Goal: Task Accomplishment & Management: Use online tool/utility

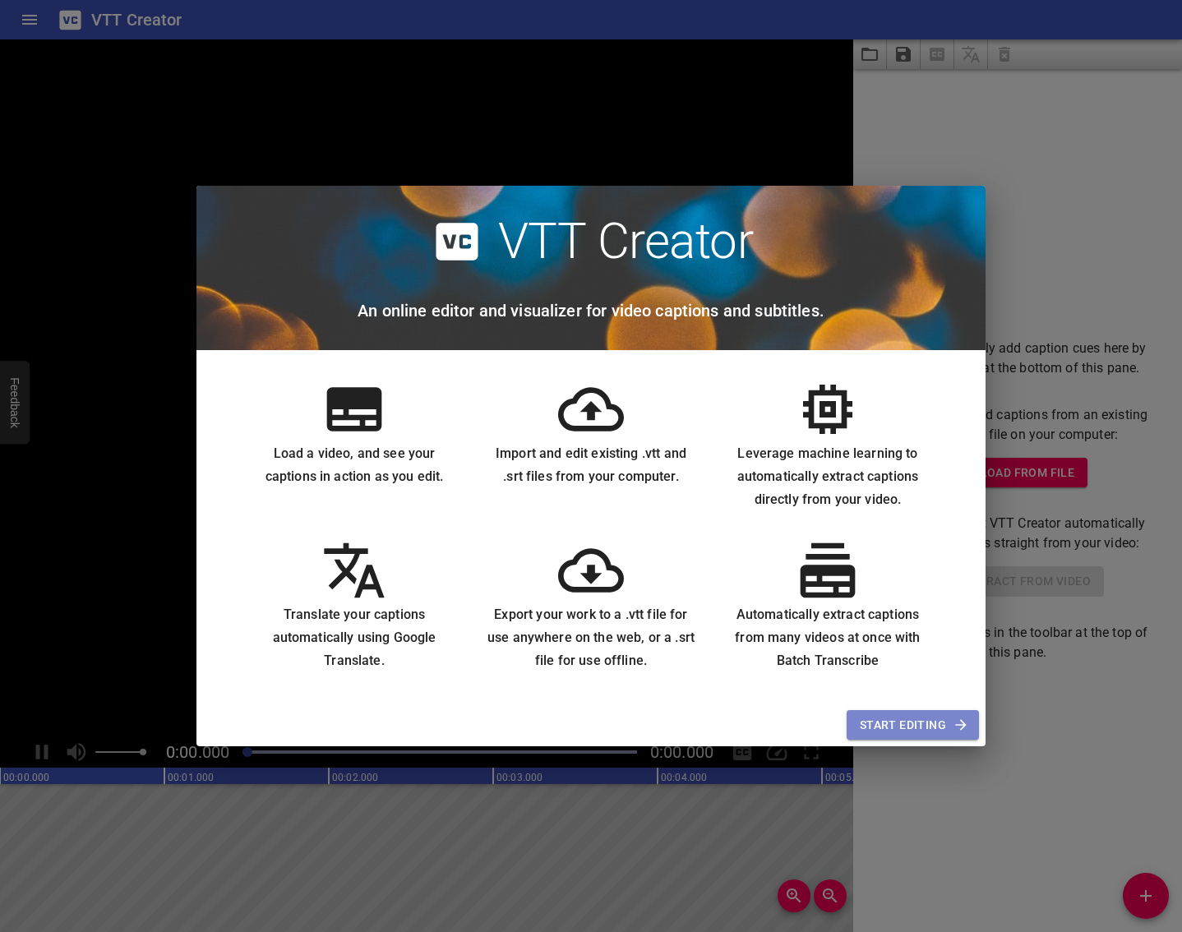
click at [878, 731] on span "Start Editing" at bounding box center [913, 725] width 106 height 21
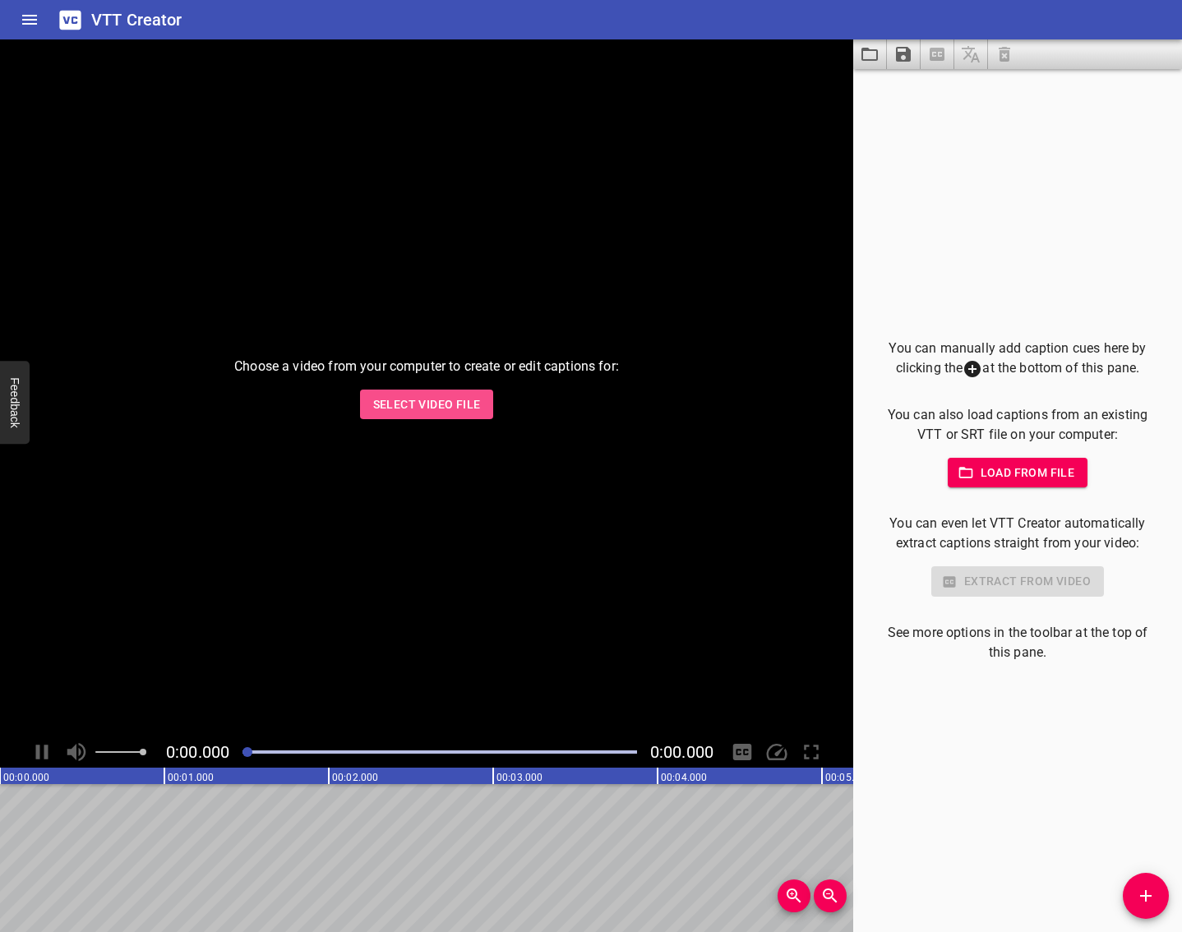
click at [422, 397] on span "Select Video File" at bounding box center [427, 405] width 108 height 21
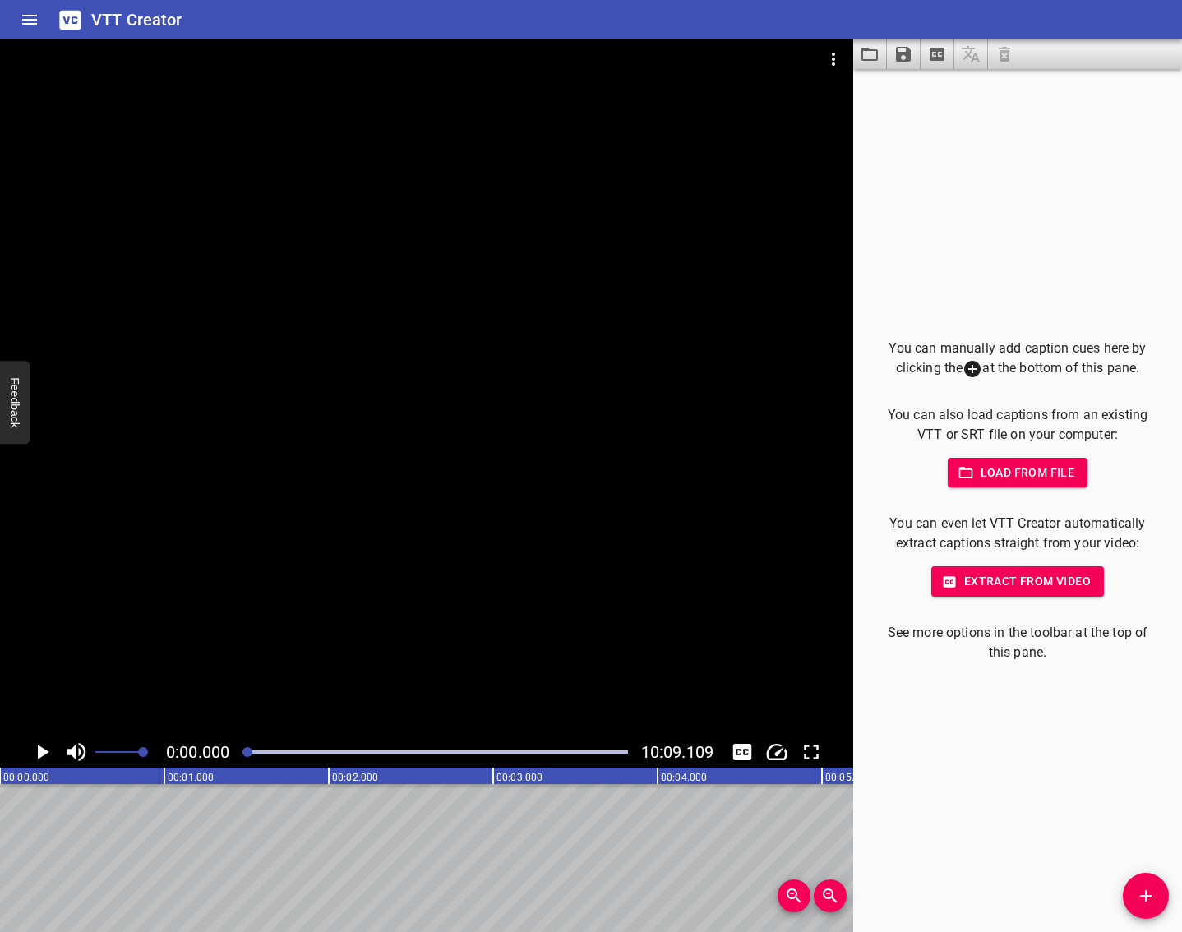
click at [958, 577] on span "Extract from video" at bounding box center [1018, 581] width 146 height 21
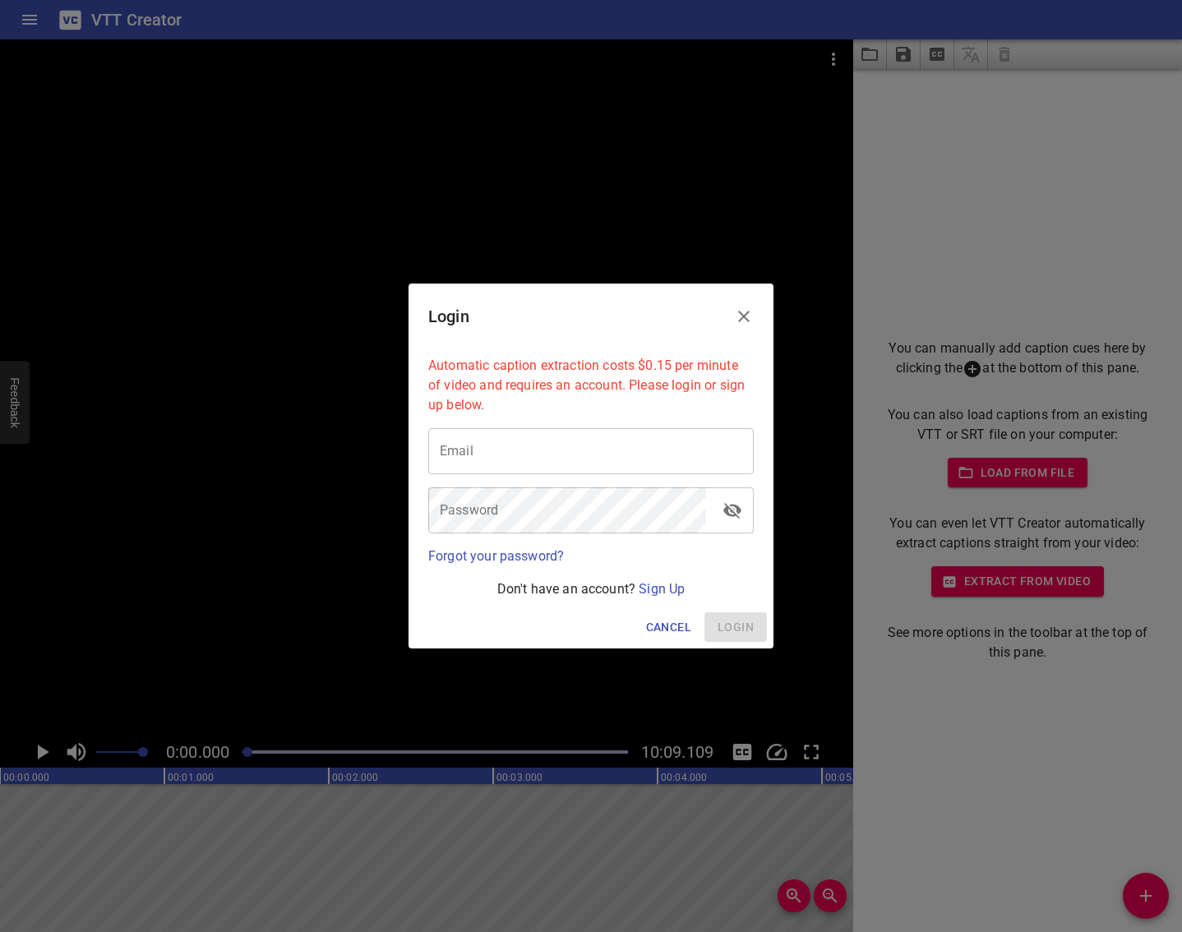
click at [743, 322] on icon "Close" at bounding box center [744, 317] width 20 height 20
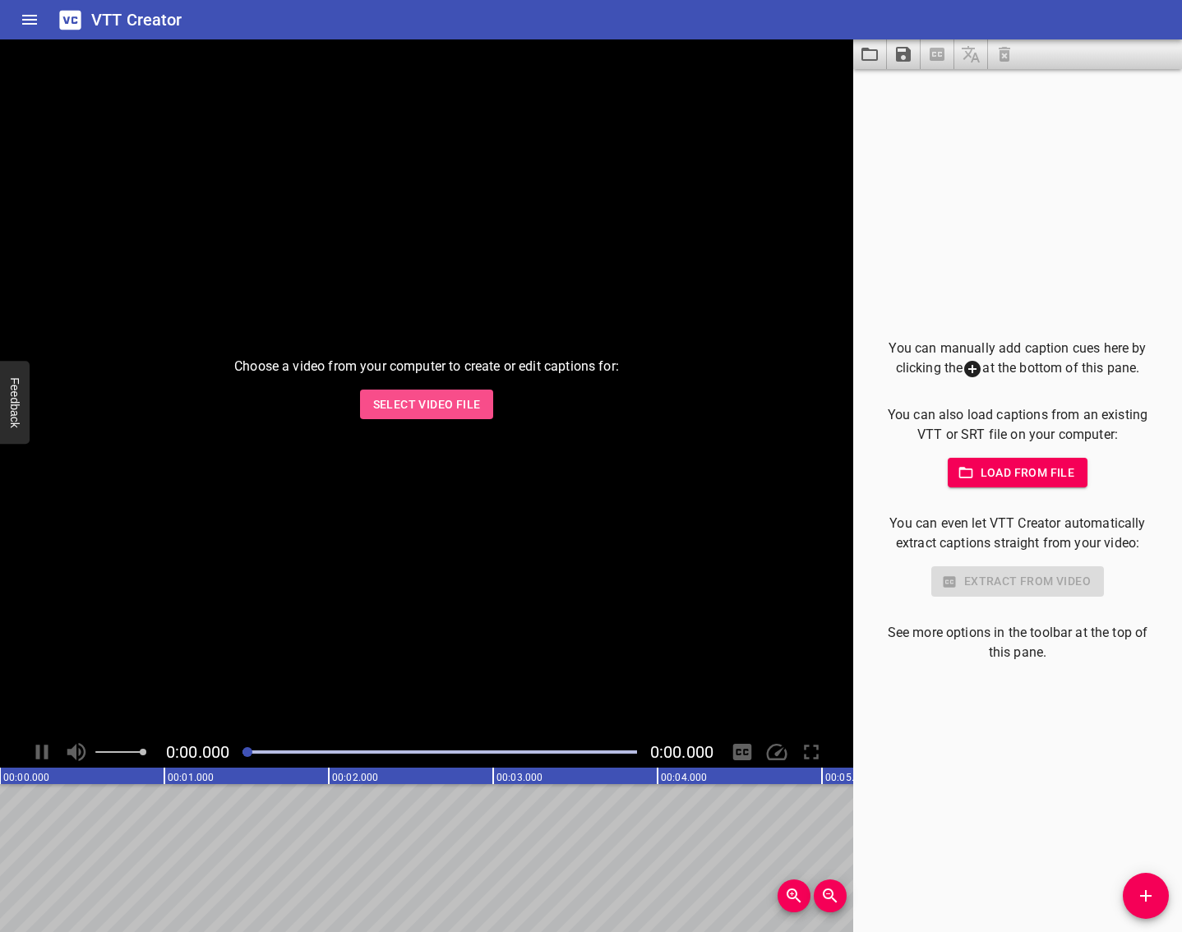
click at [436, 414] on span "Select Video File" at bounding box center [427, 405] width 108 height 21
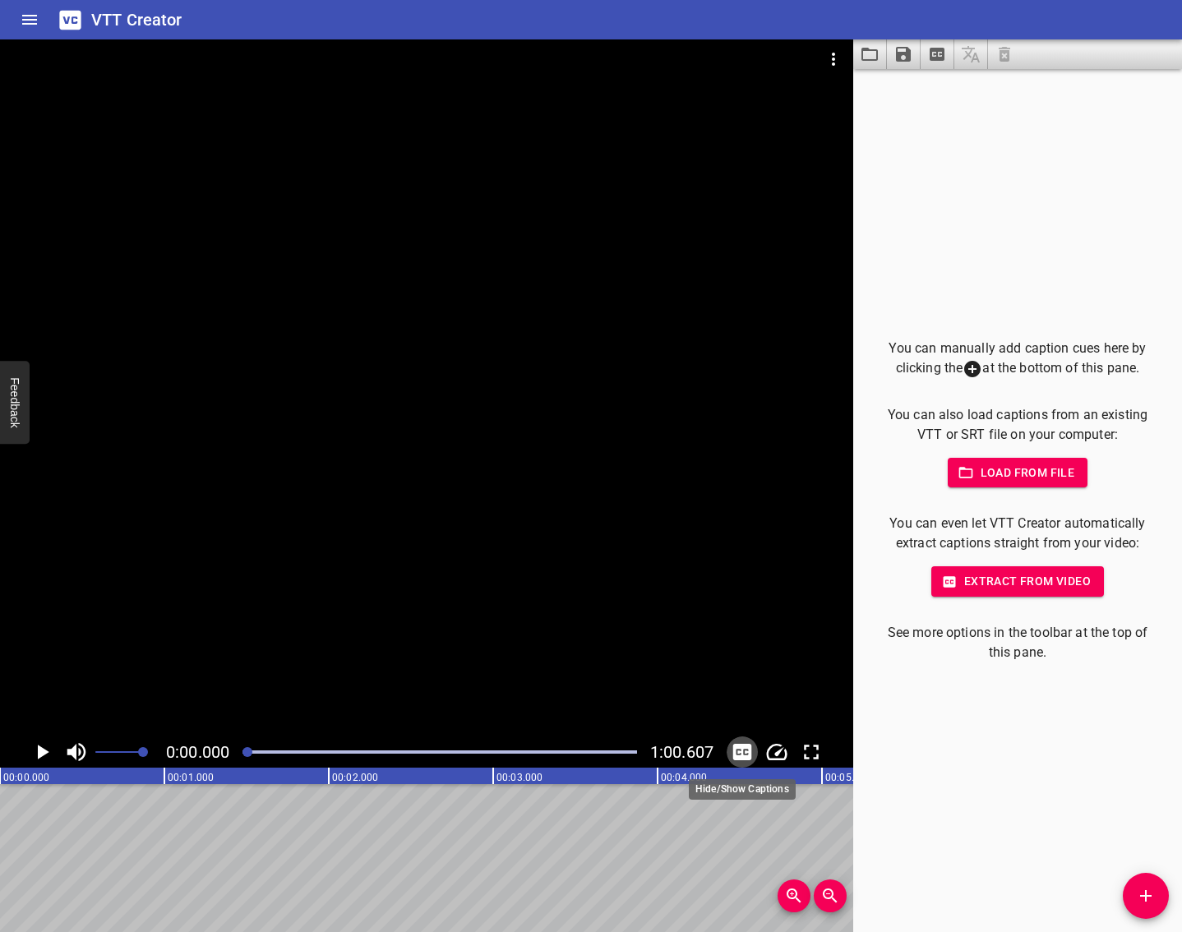
click at [742, 746] on icon "Toggle captions" at bounding box center [742, 752] width 19 height 16
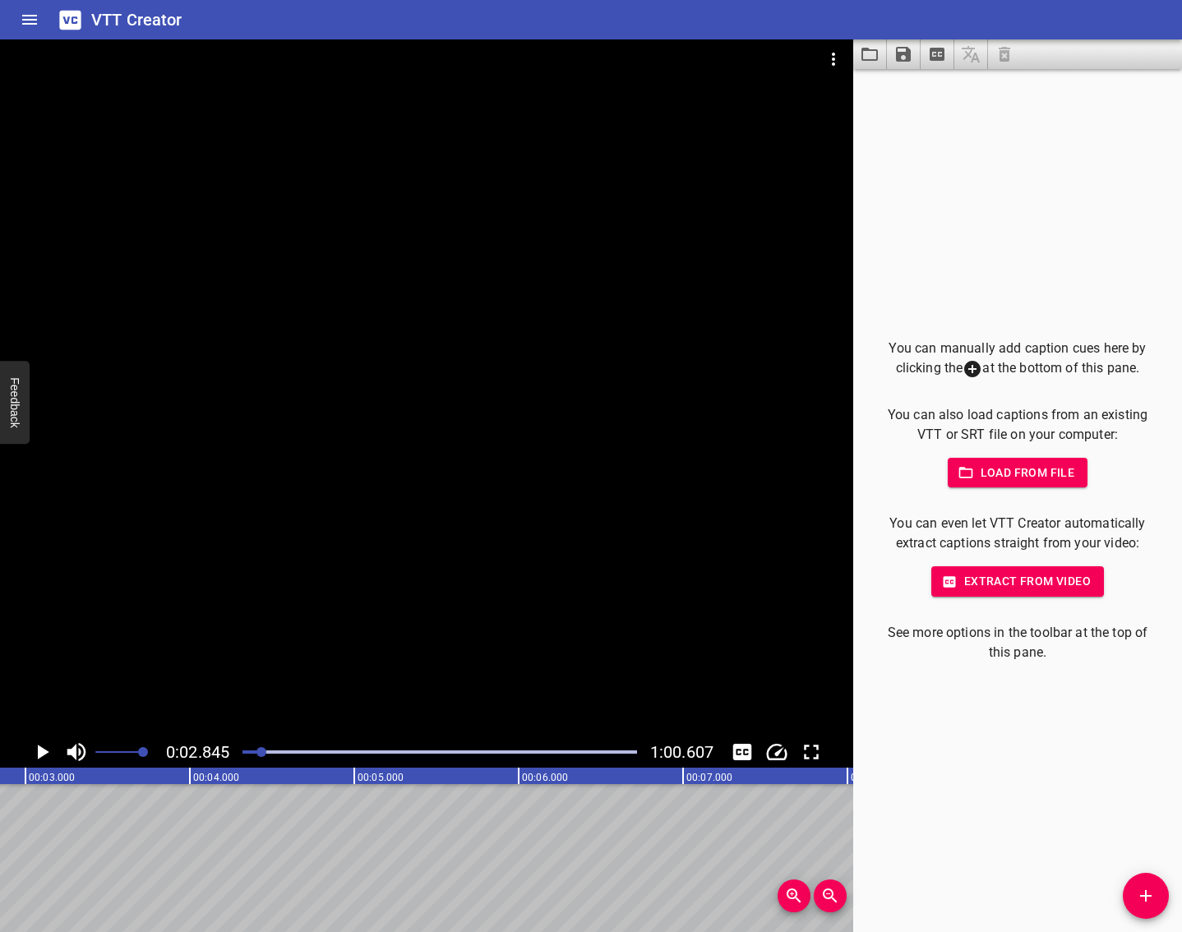
scroll to position [0, 0]
click at [1142, 899] on icon "Add Cue" at bounding box center [1146, 896] width 20 height 20
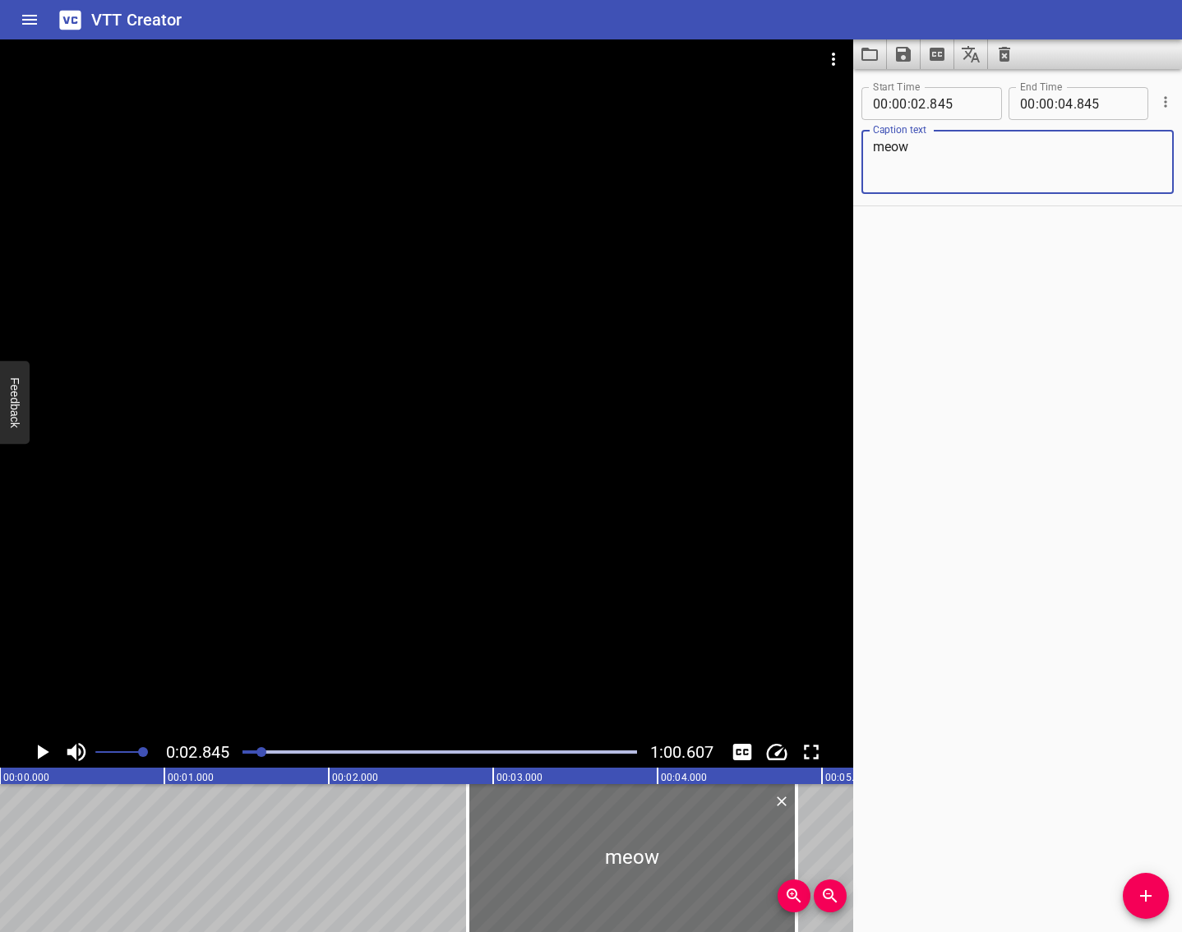
type textarea "meow"
click at [1147, 896] on icon "Add Cue" at bounding box center [1146, 896] width 12 height 12
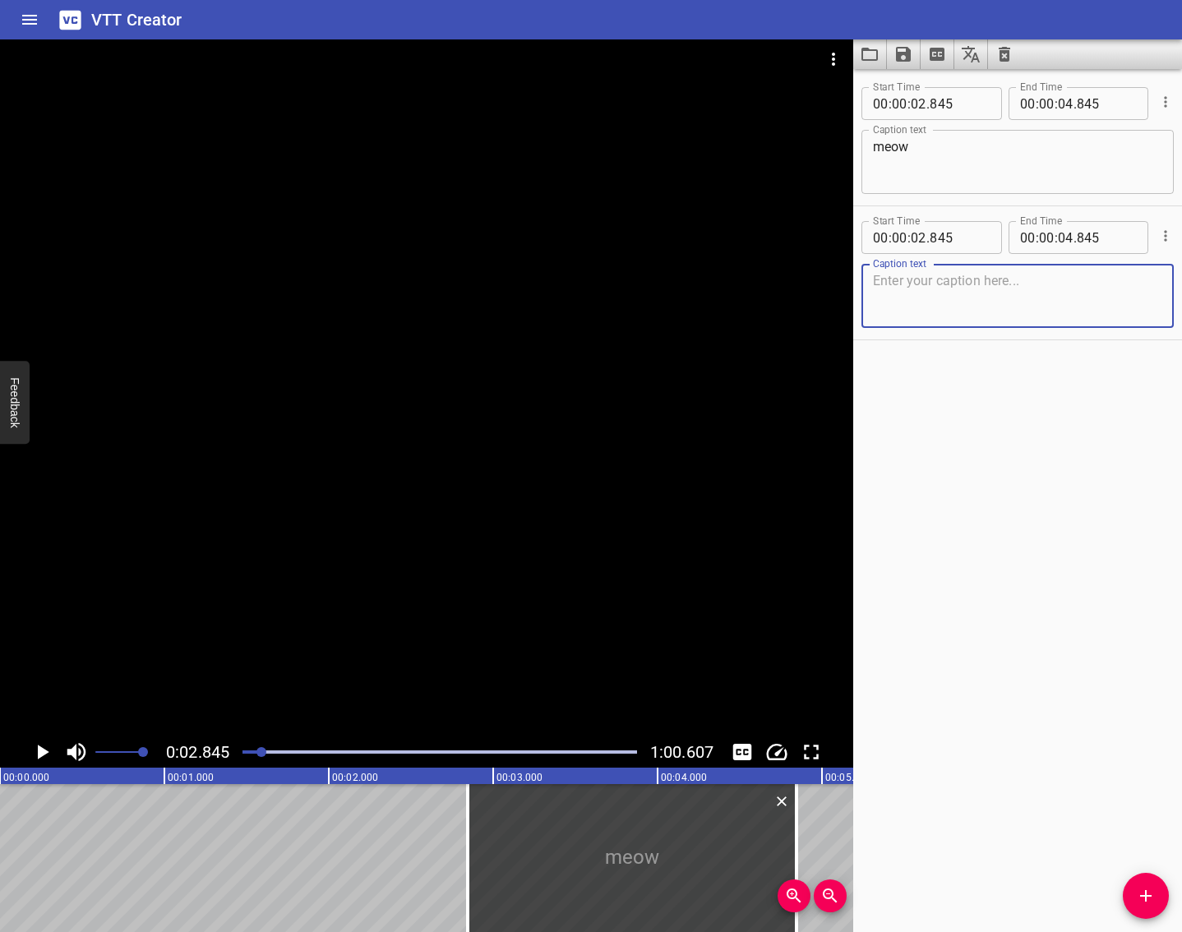
click at [1164, 222] on div "Start Time 00 : 00 : 02 . 845 Start Time End Time 00 : 00 : 04 . 845 End Time C…" at bounding box center [1017, 272] width 329 height 133
click at [1158, 230] on icon "Cue Options" at bounding box center [1166, 236] width 16 height 16
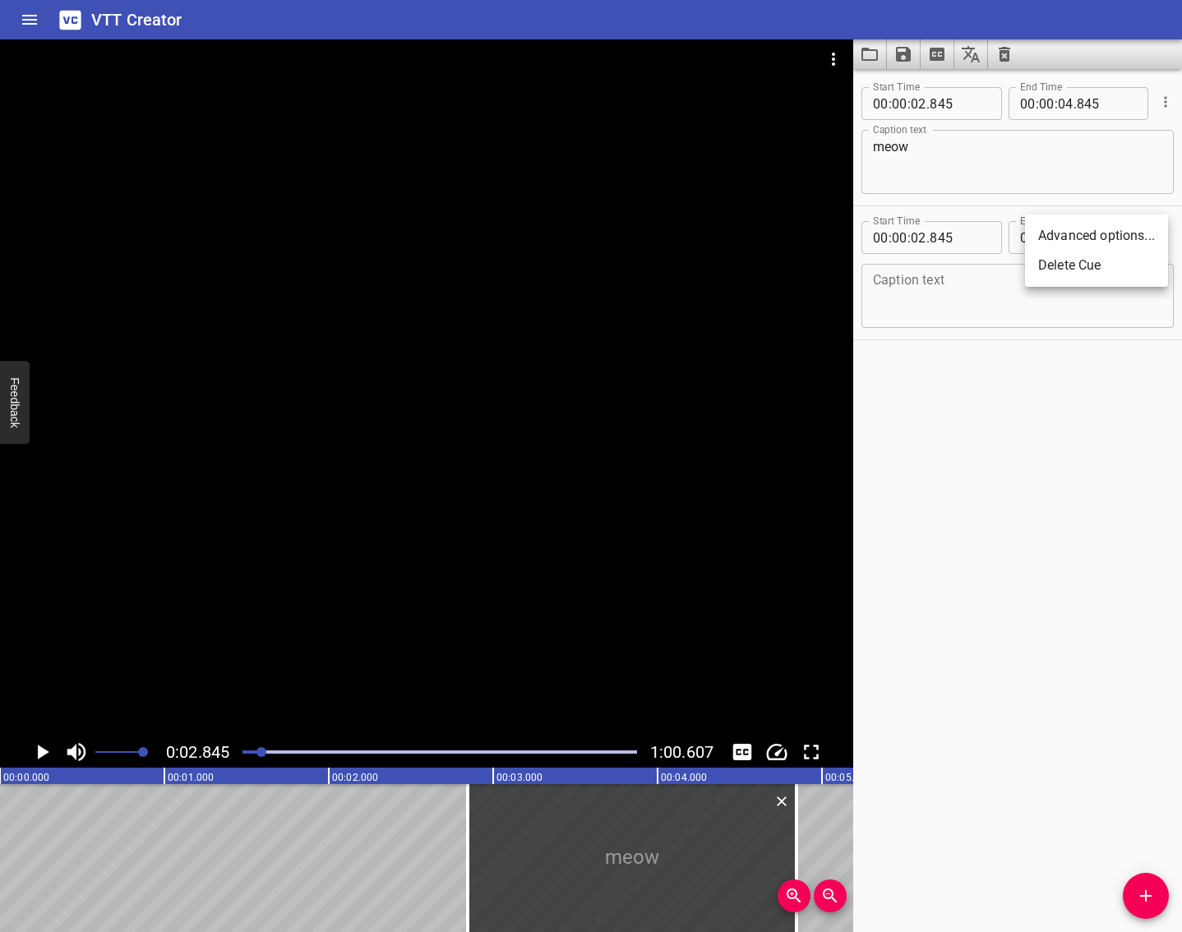
click at [1093, 257] on li "Delete Cue" at bounding box center [1096, 266] width 143 height 30
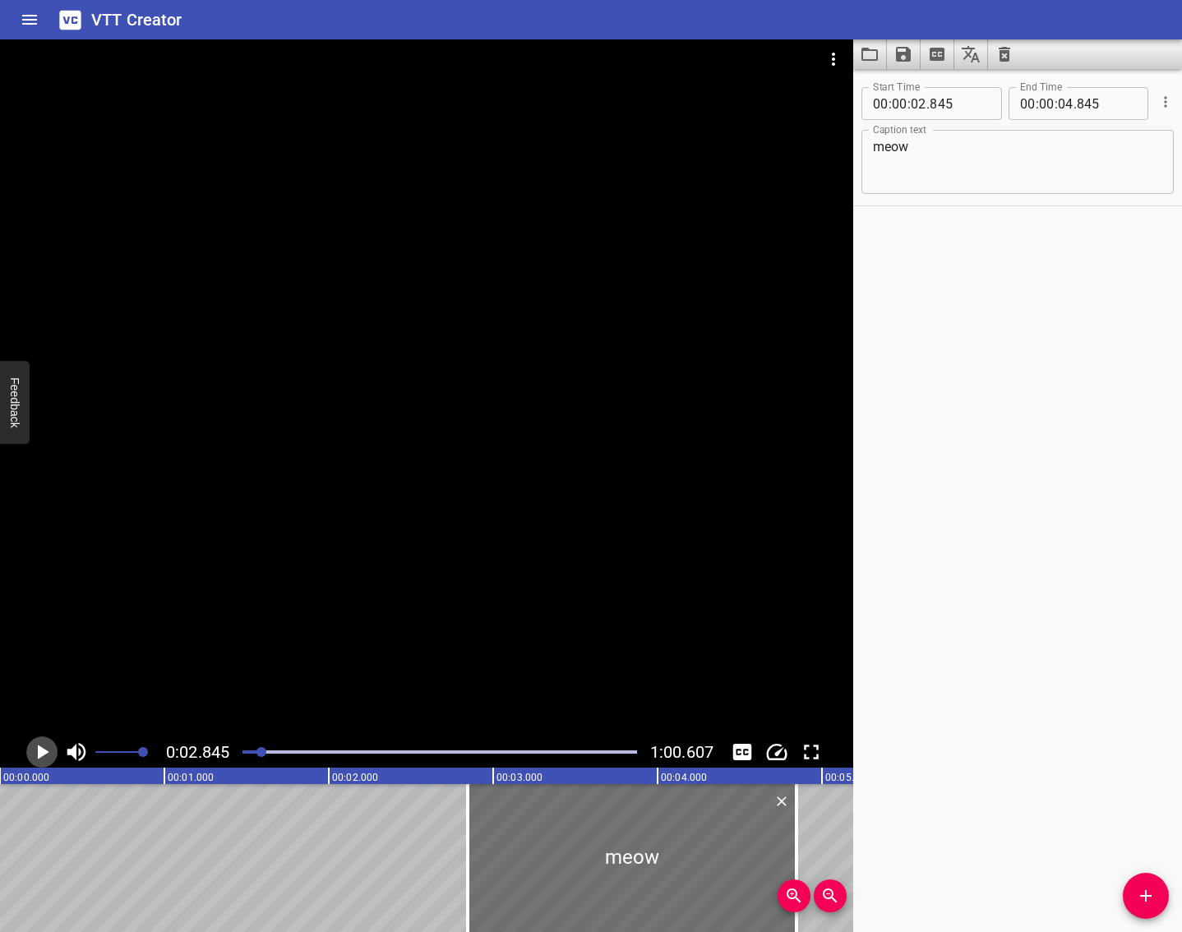
click at [45, 750] on icon "Play/Pause" at bounding box center [44, 752] width 12 height 15
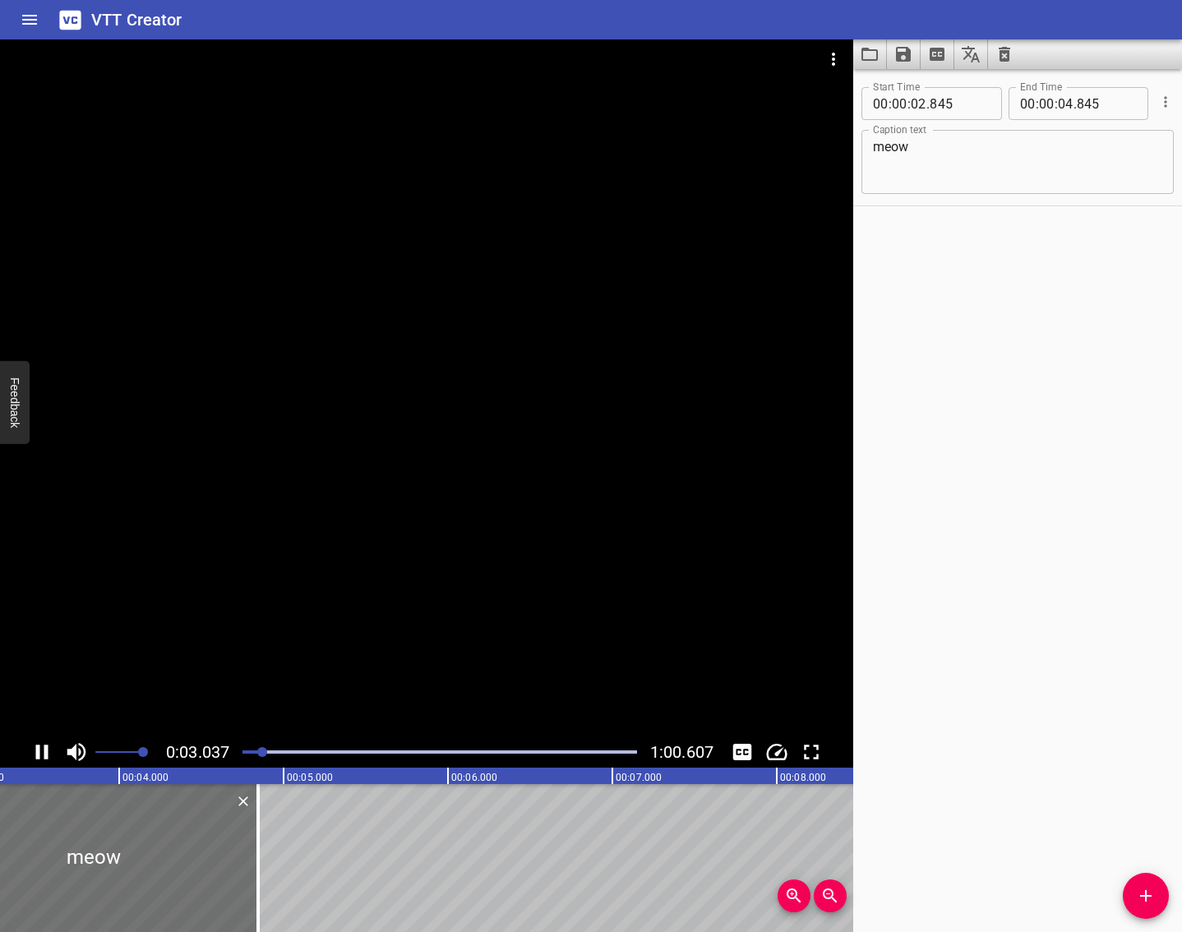
click at [45, 750] on icon "Play/Pause" at bounding box center [42, 752] width 12 height 15
click at [1130, 874] on div "Start Time 00 : 00 : 02 . 845 Start Time End Time 00 : 00 : 04 . 845 End Time C…" at bounding box center [1017, 500] width 329 height 863
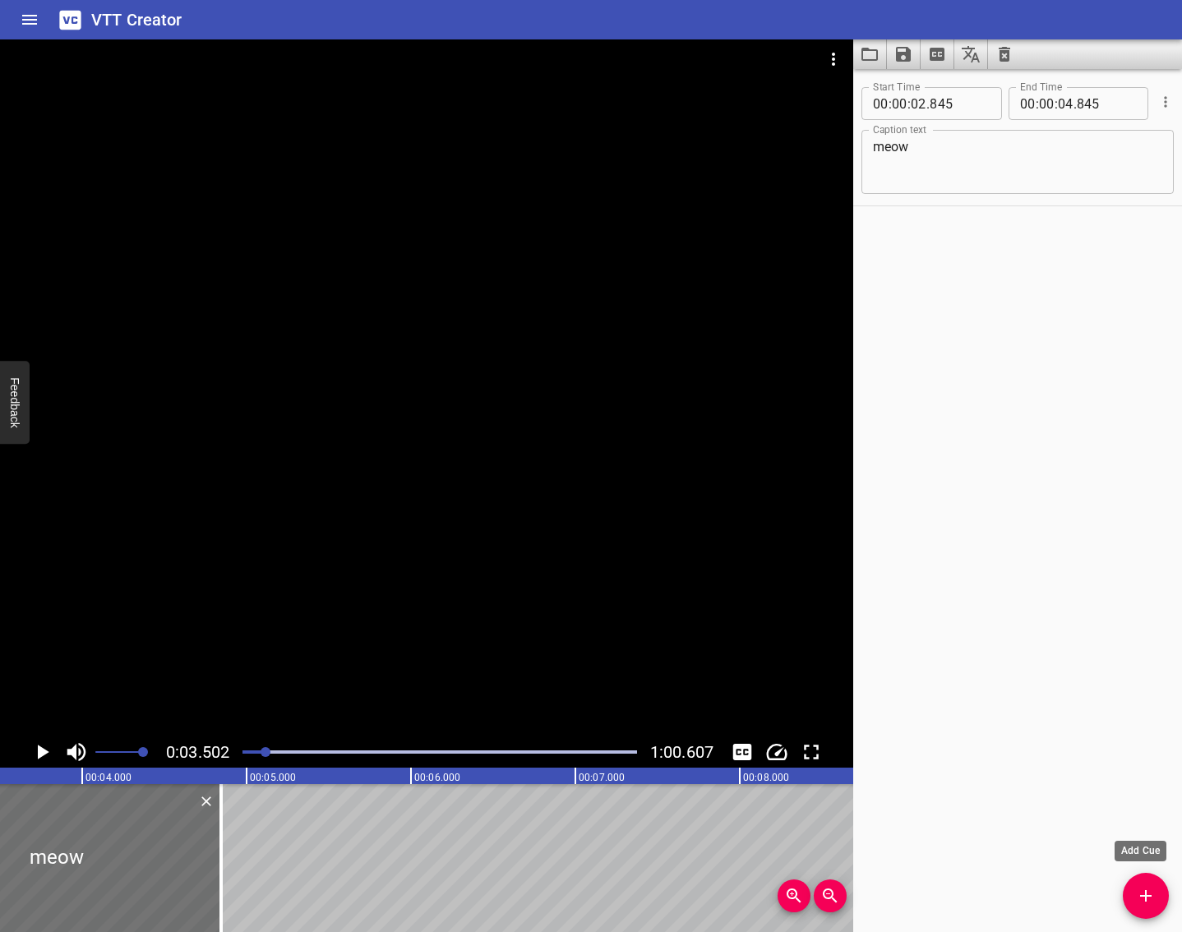
click at [1144, 907] on button "Add Cue" at bounding box center [1146, 896] width 46 height 46
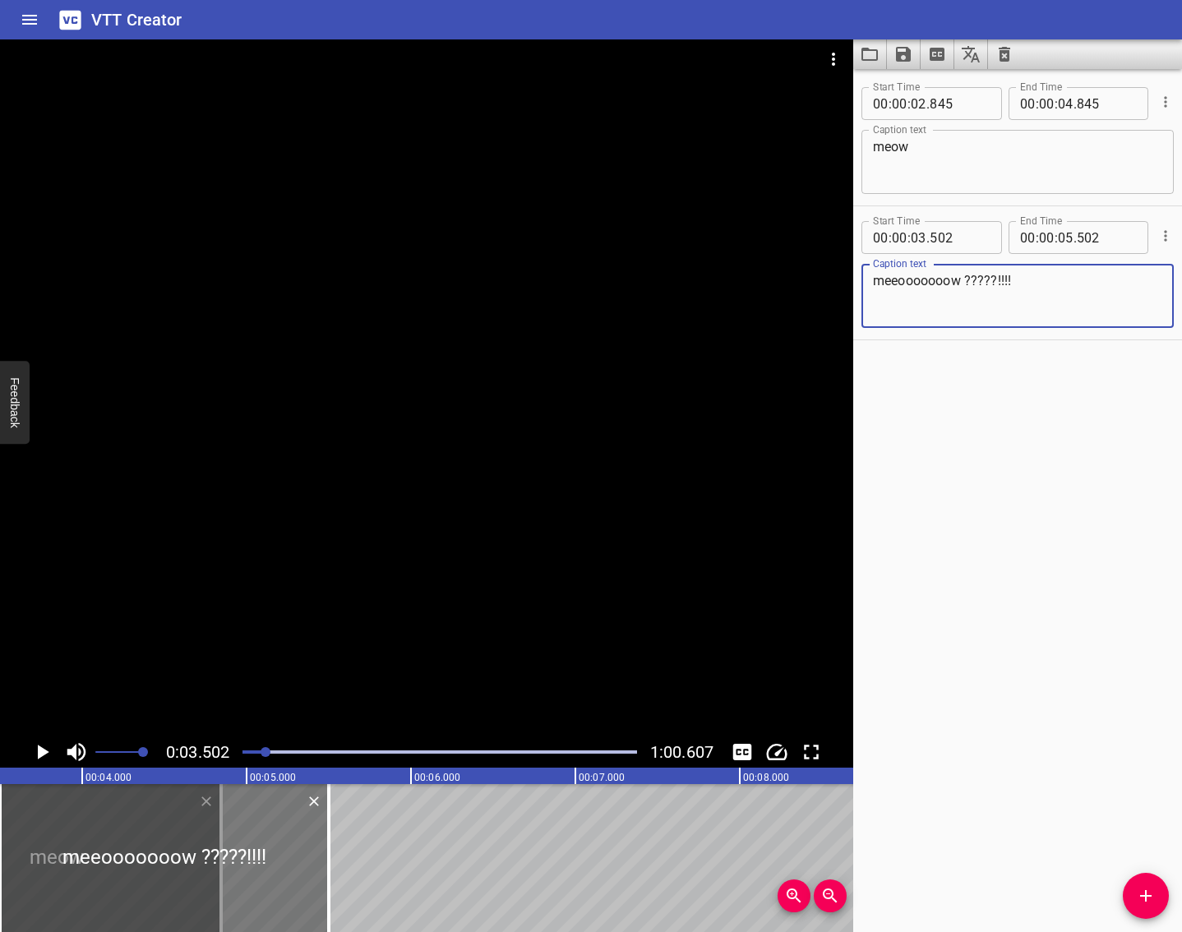
type textarea "meeooooooow ?????!!!!"
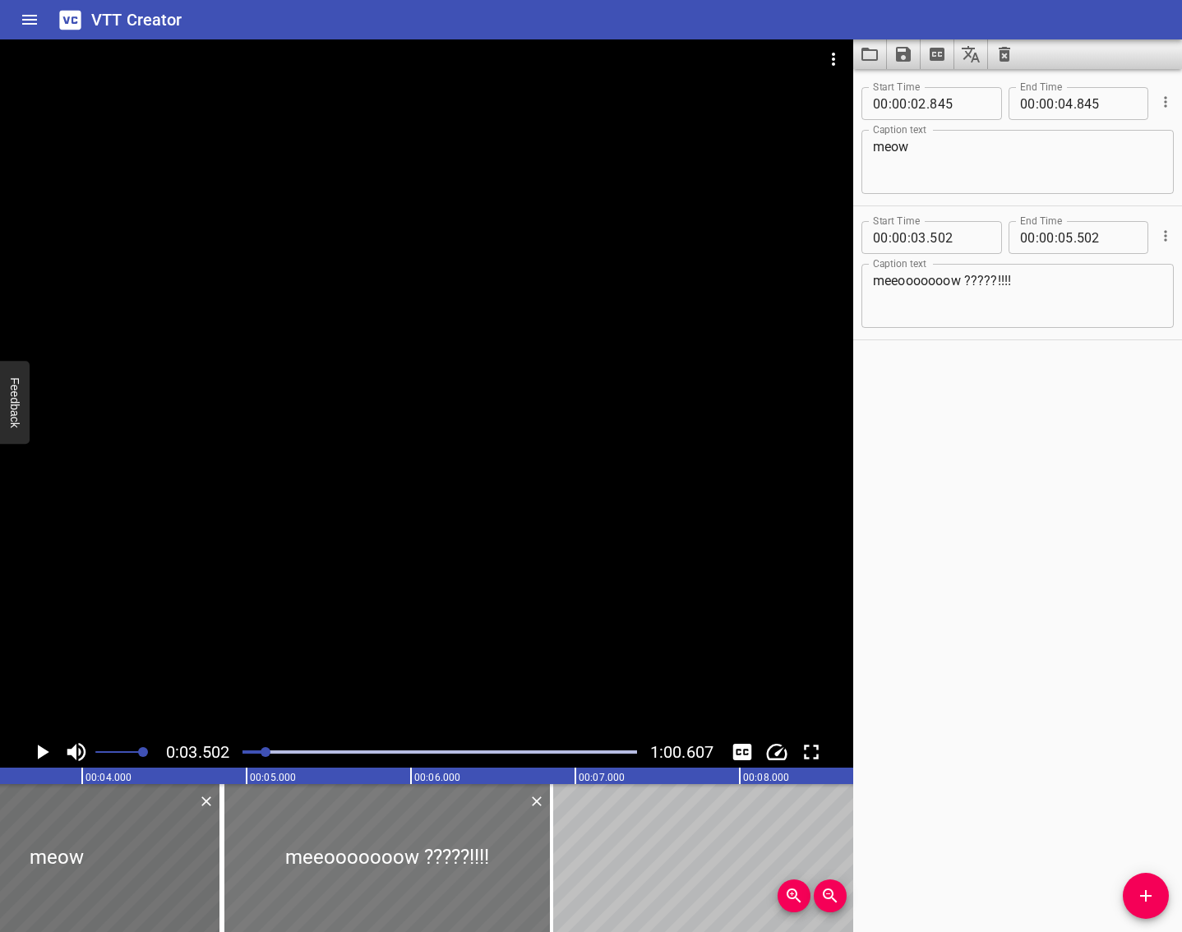
drag, startPoint x: 284, startPoint y: 866, endPoint x: 507, endPoint y: 876, distance: 223.9
click at [507, 876] on div at bounding box center [387, 858] width 329 height 148
type input "04"
type input "862"
type input "06"
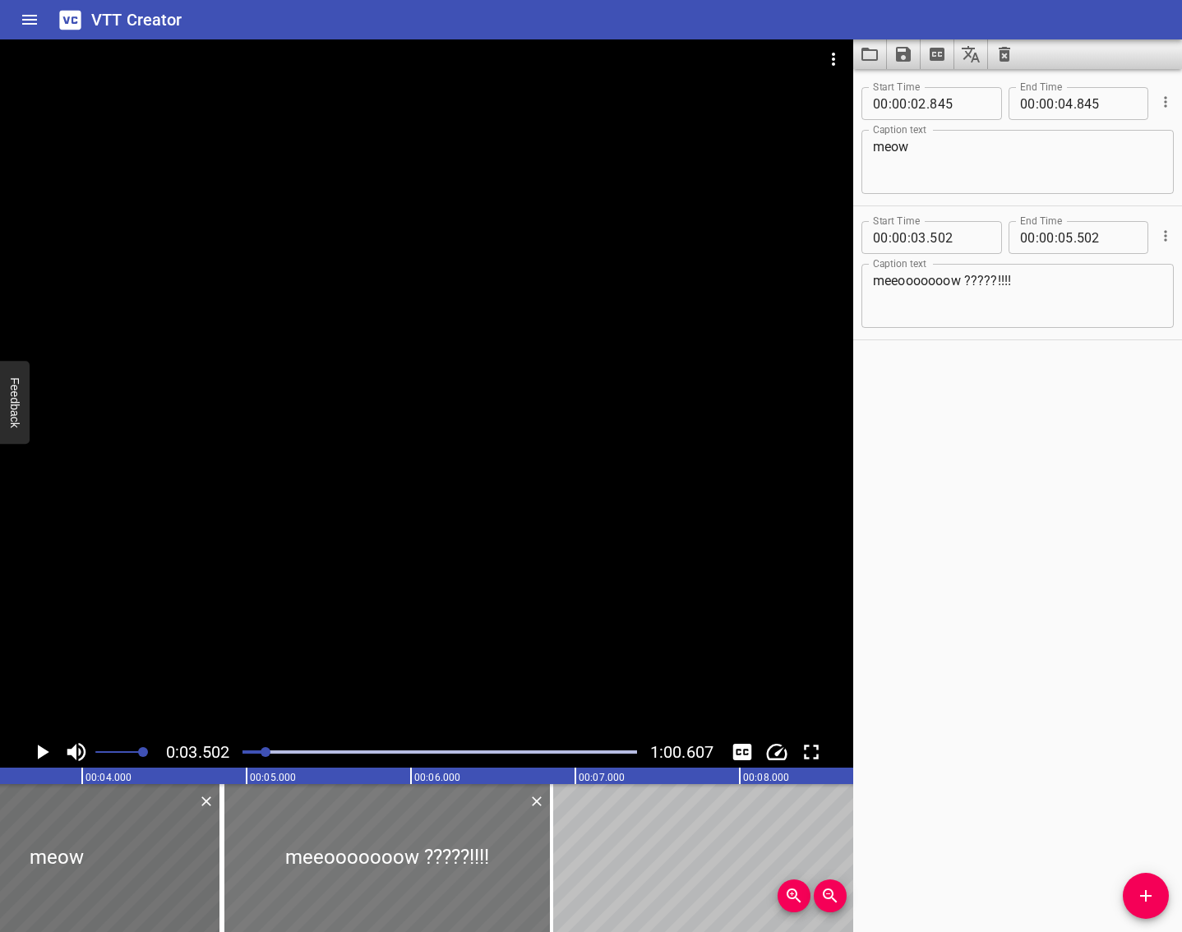
type input "862"
click at [1154, 900] on icon "Add Cue" at bounding box center [1146, 896] width 20 height 20
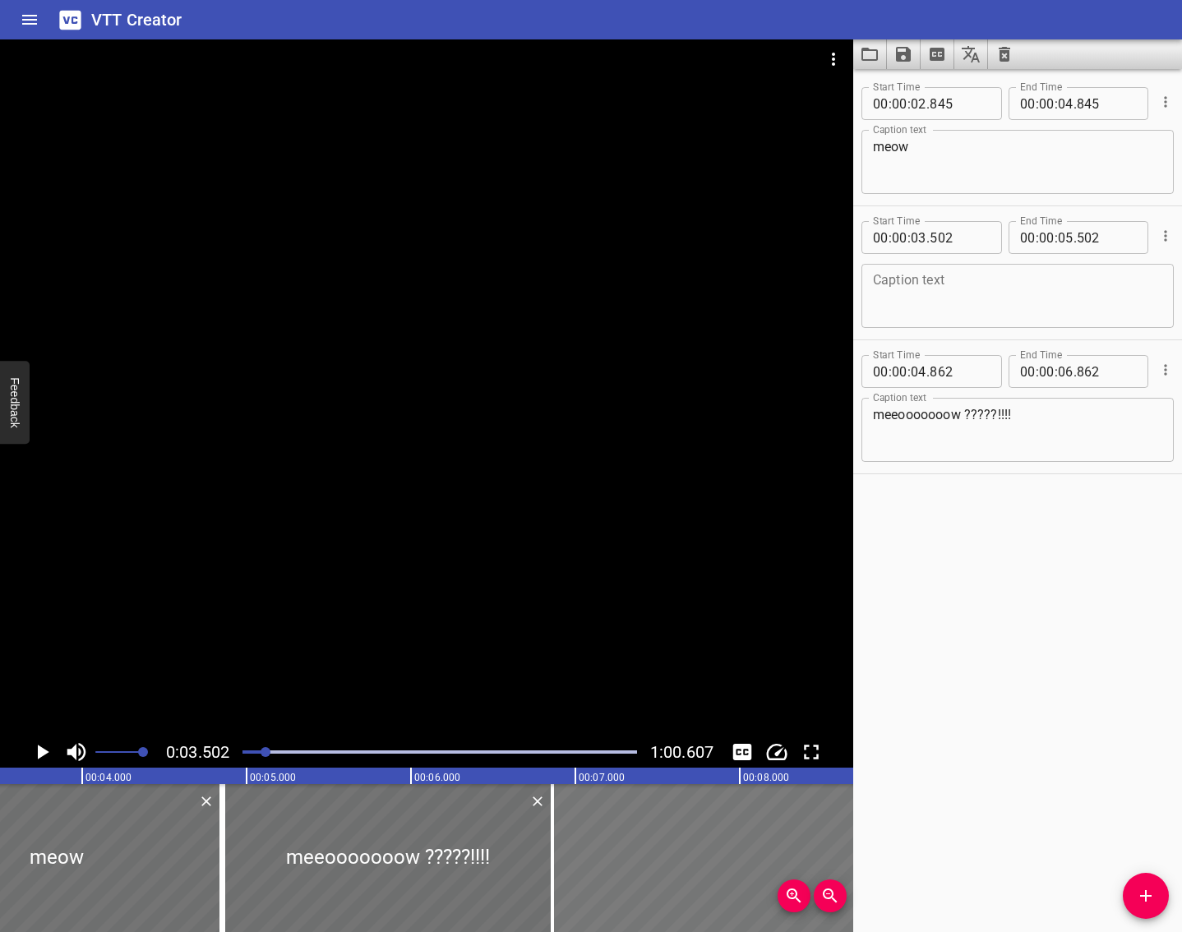
drag, startPoint x: 359, startPoint y: 856, endPoint x: 763, endPoint y: 868, distance: 403.9
type input "06"
type input "862"
type input "08"
type input "862"
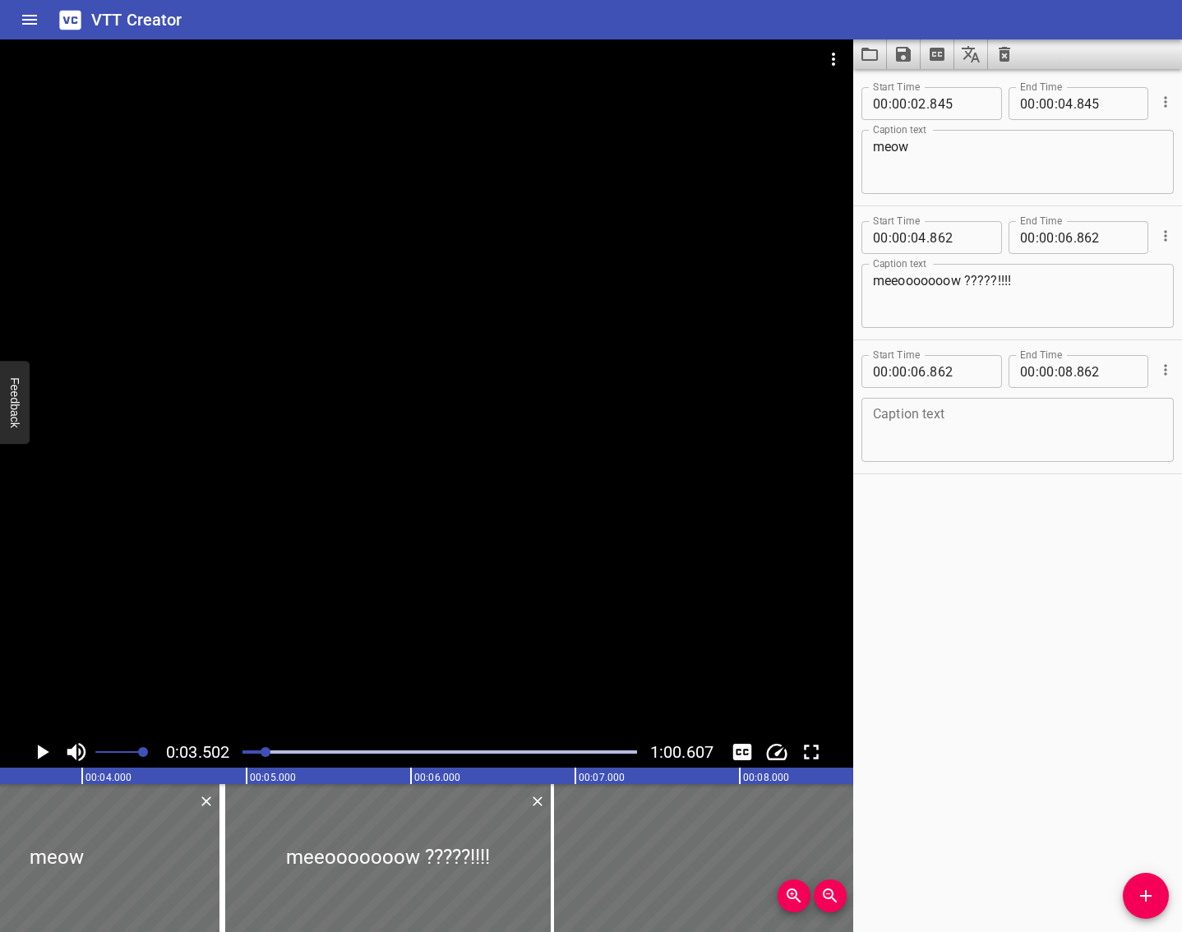
click at [943, 439] on textarea at bounding box center [1017, 430] width 289 height 47
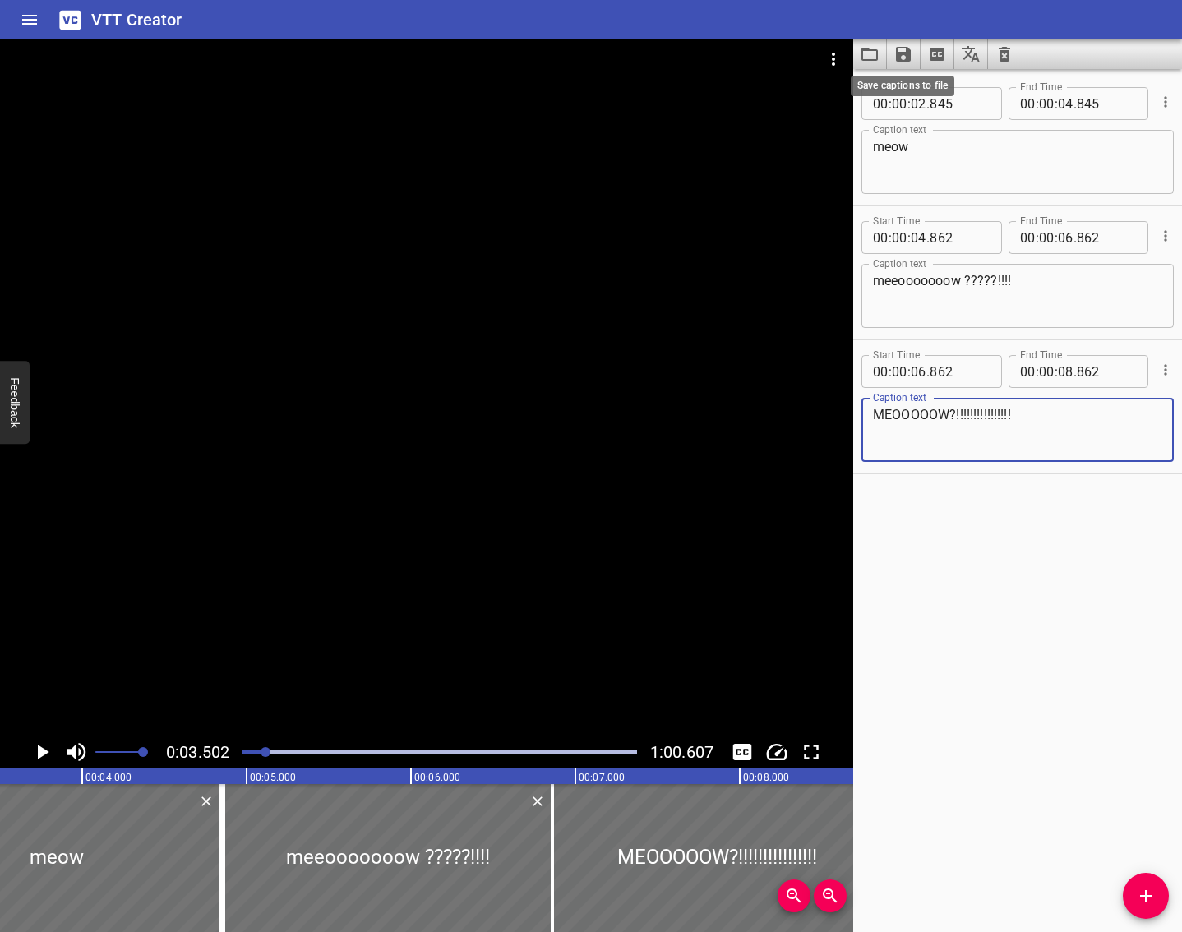
type textarea "MEOOOOOW?!!!!!!!!!!!!!!!!"
click at [901, 61] on icon "Save captions to file" at bounding box center [903, 54] width 15 height 15
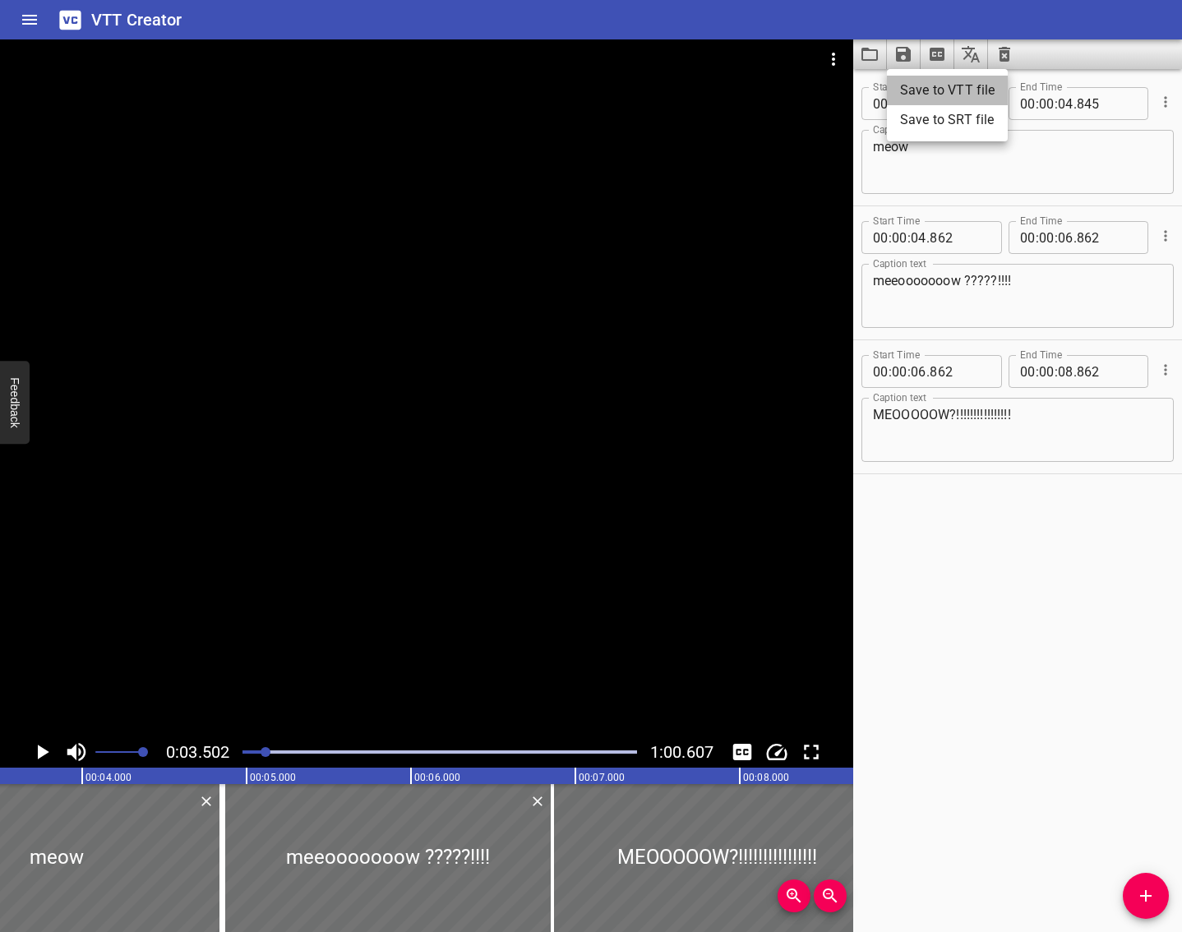
click at [908, 85] on li "Save to VTT file" at bounding box center [947, 91] width 121 height 30
click at [869, 53] on icon "Load captions from file" at bounding box center [870, 54] width 20 height 20
click at [987, 628] on div "Start Time 00 : 00 : 02 . 845 Start Time End Time 00 : 00 : 04 . 845 End Time C…" at bounding box center [1017, 500] width 329 height 863
click at [868, 48] on icon "Load captions from file" at bounding box center [870, 54] width 16 height 13
click at [862, 51] on icon "Load captions from file" at bounding box center [870, 54] width 16 height 13
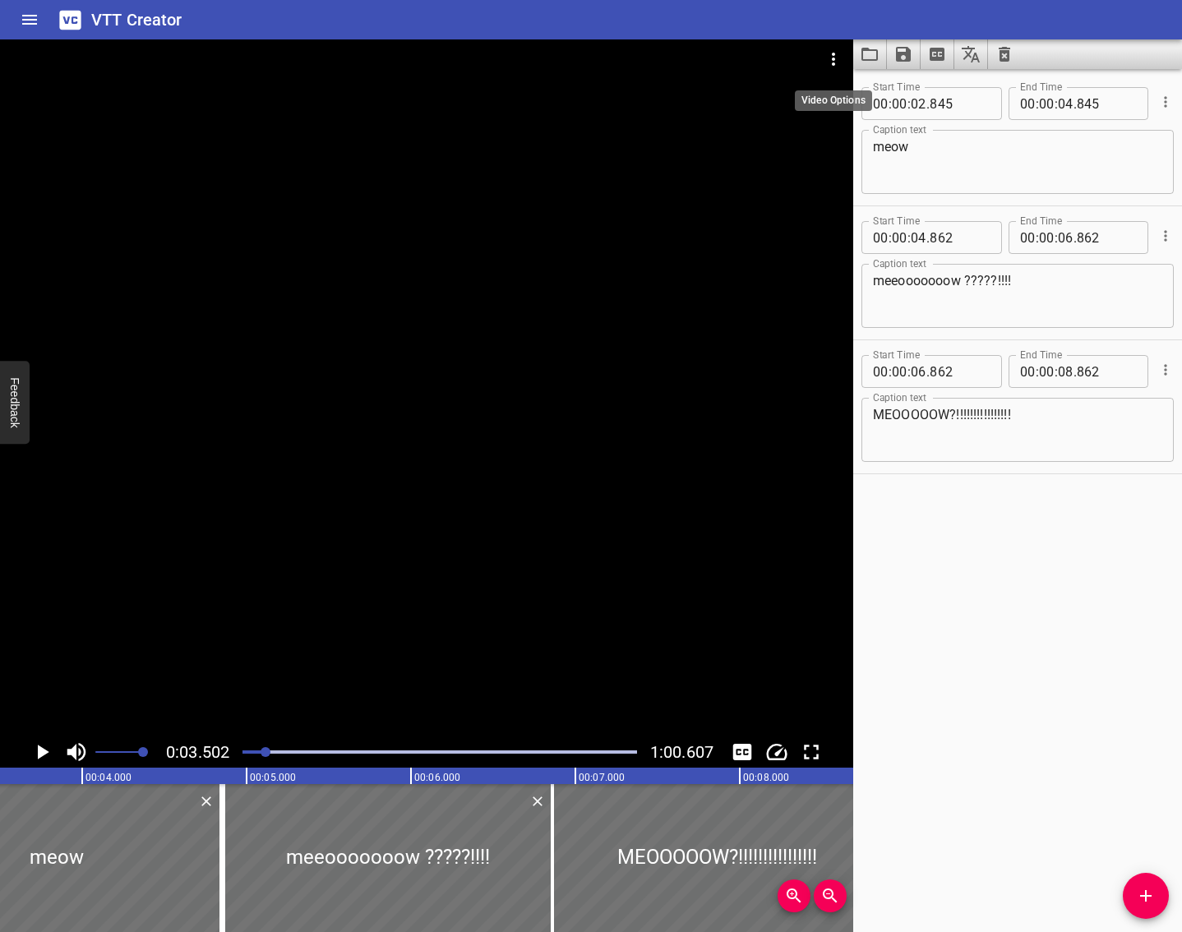
click at [825, 54] on icon "Video Options" at bounding box center [834, 59] width 20 height 20
click at [854, 63] on li "Select New Video File..." at bounding box center [896, 61] width 164 height 30
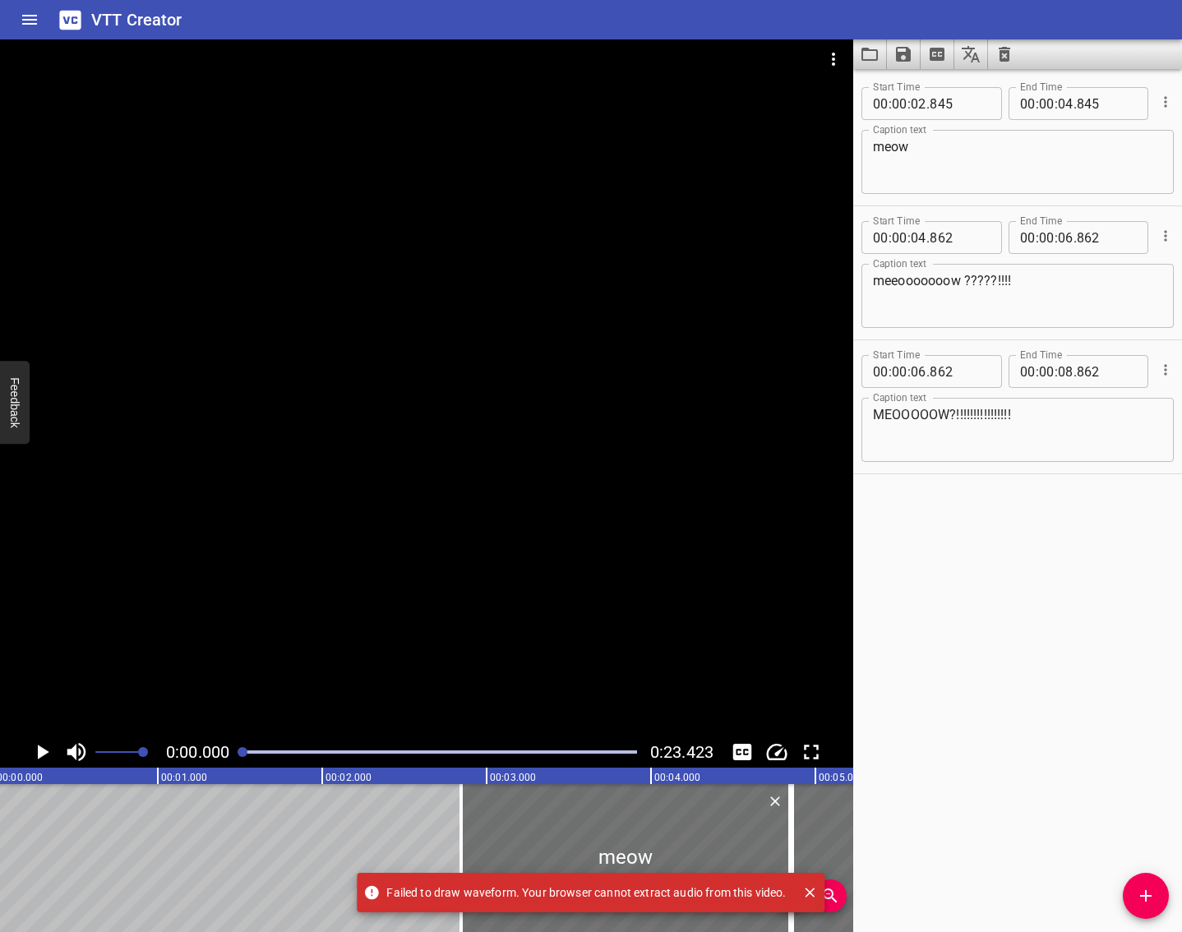
scroll to position [0, 0]
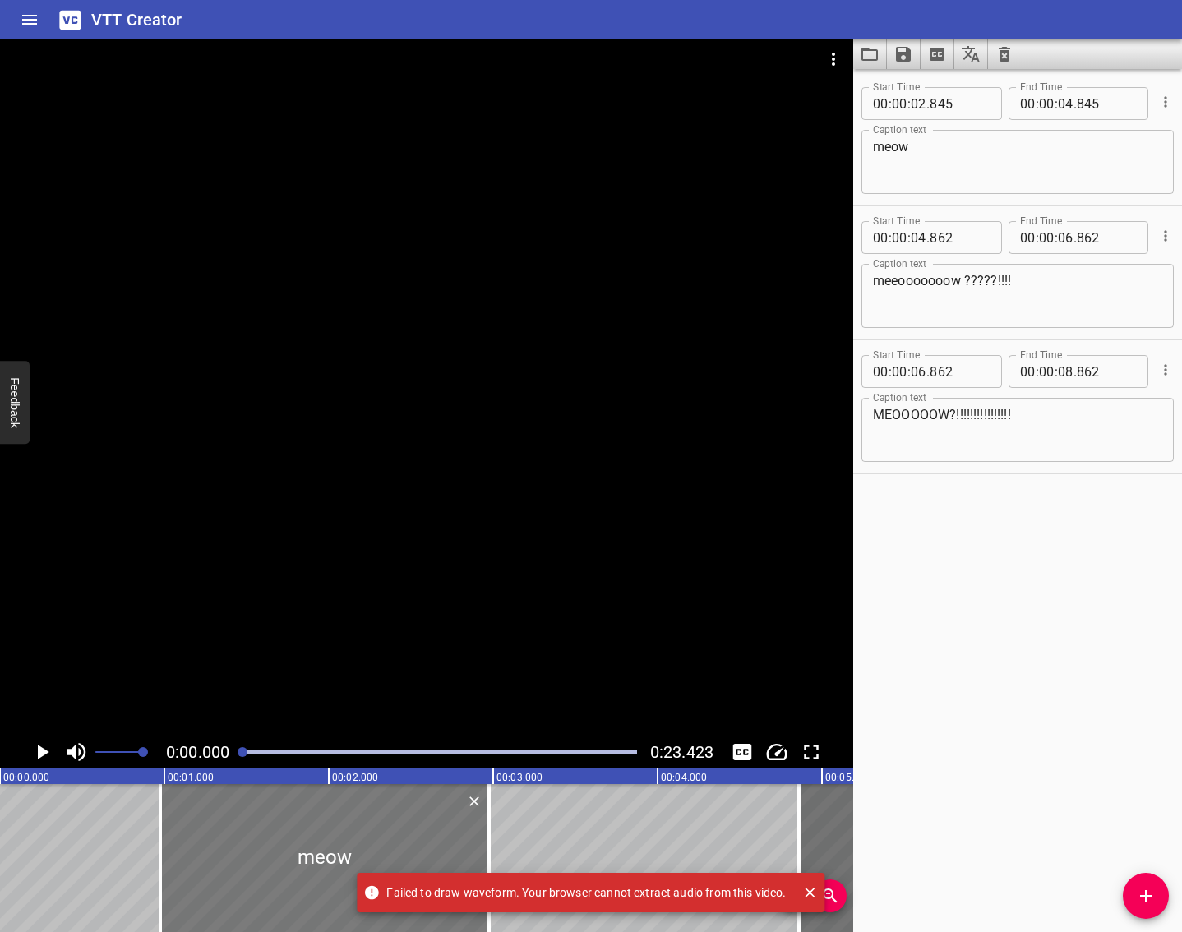
drag, startPoint x: 609, startPoint y: 833, endPoint x: 302, endPoint y: 832, distance: 307.5
click at [302, 832] on div at bounding box center [324, 858] width 329 height 148
type input "00"
type input "975"
type input "02"
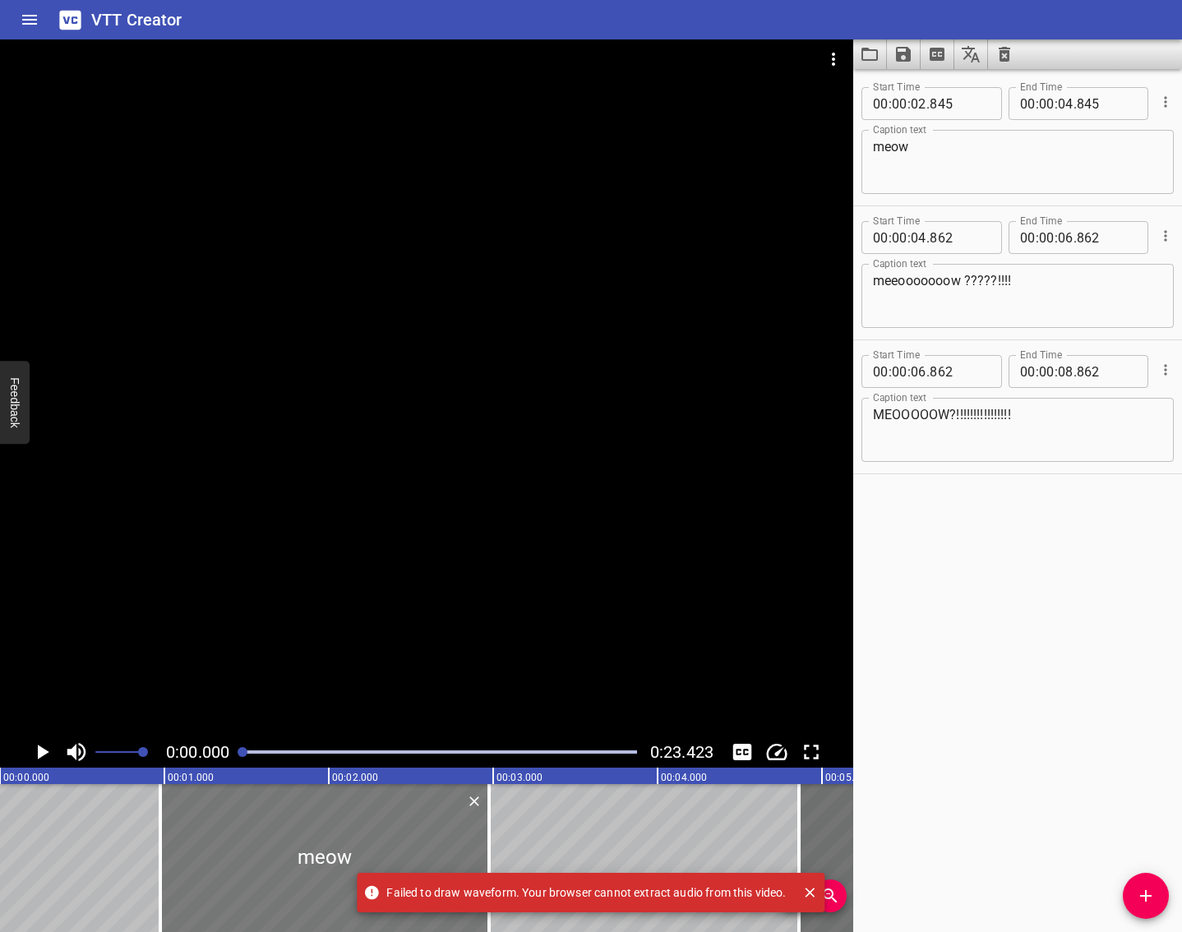
type input "975"
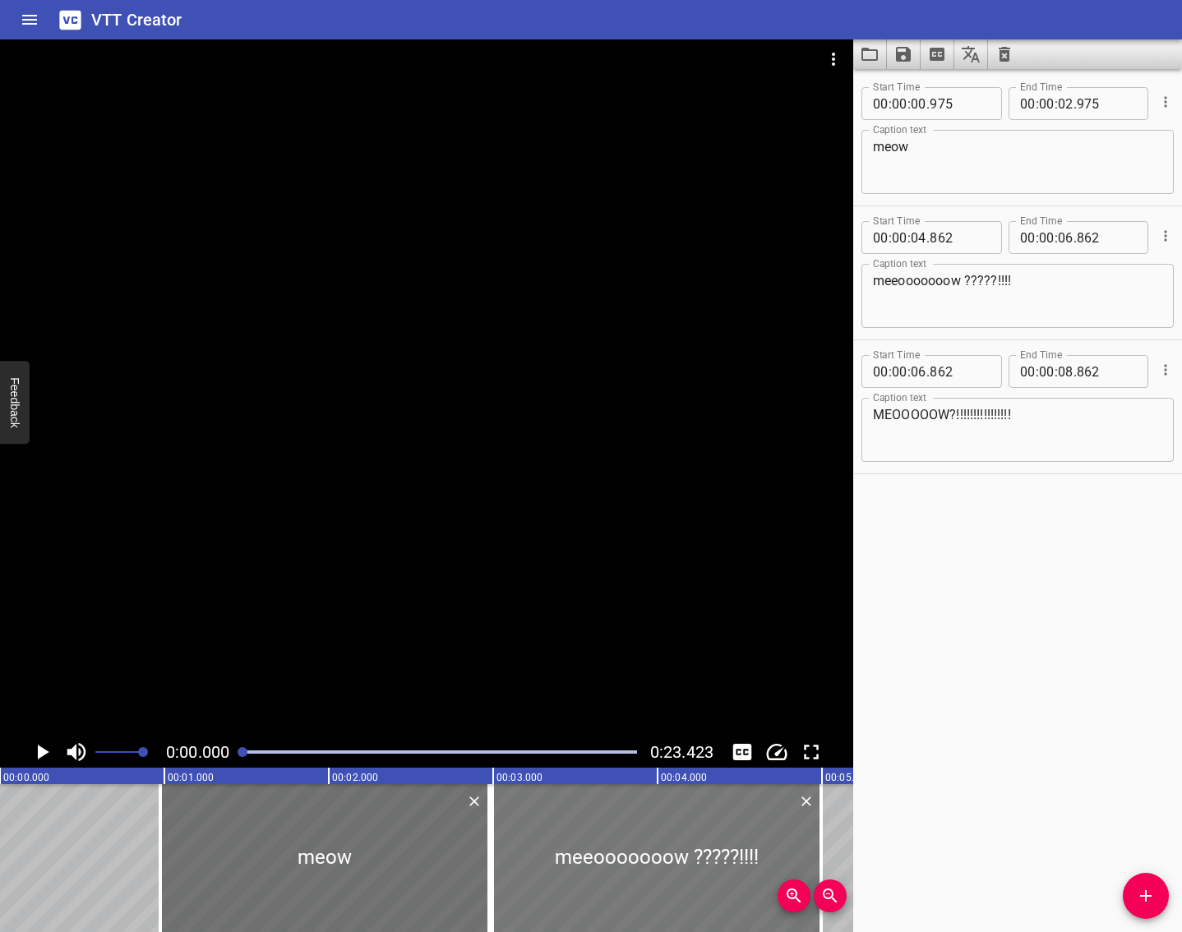
drag, startPoint x: 833, startPoint y: 820, endPoint x: 531, endPoint y: 844, distance: 302.7
click at [531, 844] on div at bounding box center [656, 858] width 329 height 148
type input "02"
type input "997"
type input "04"
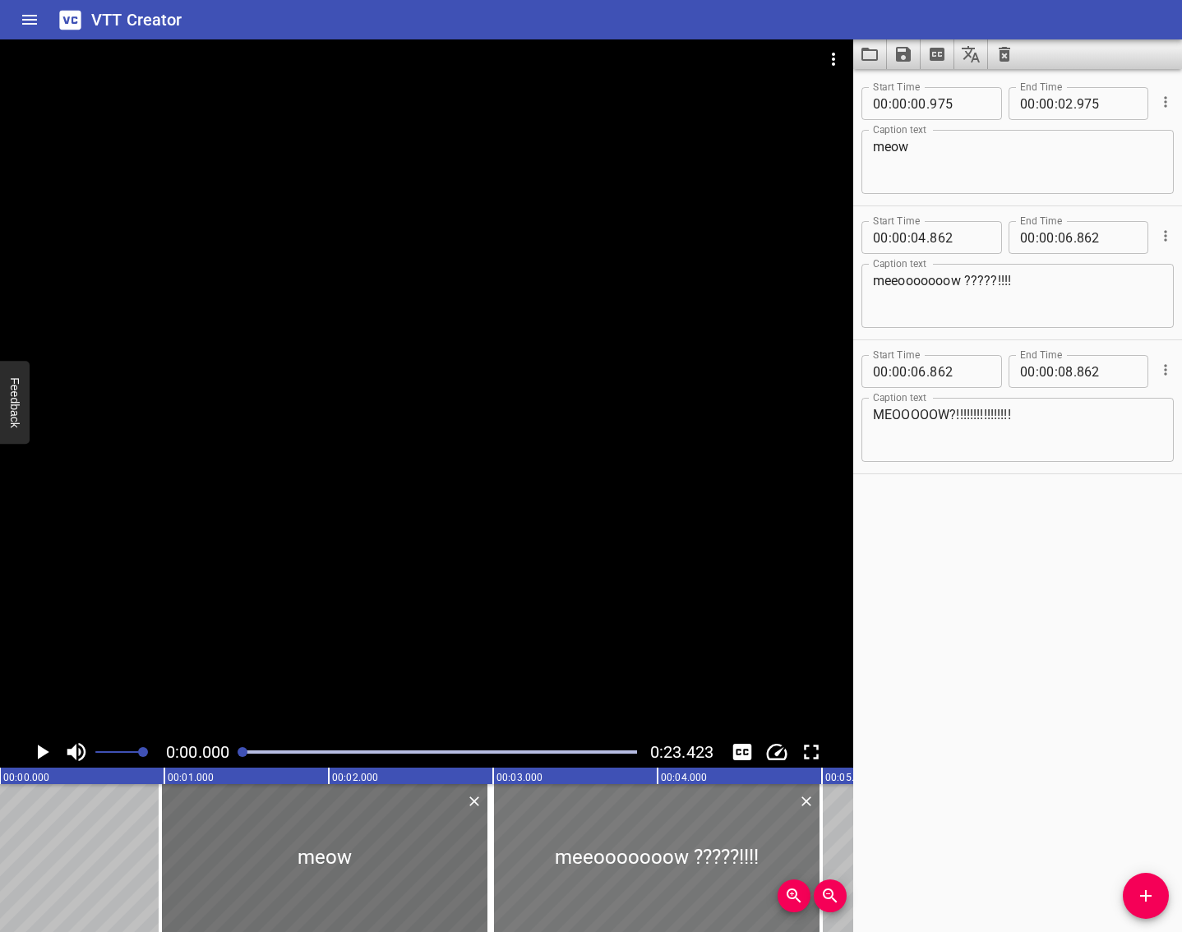
type input "997"
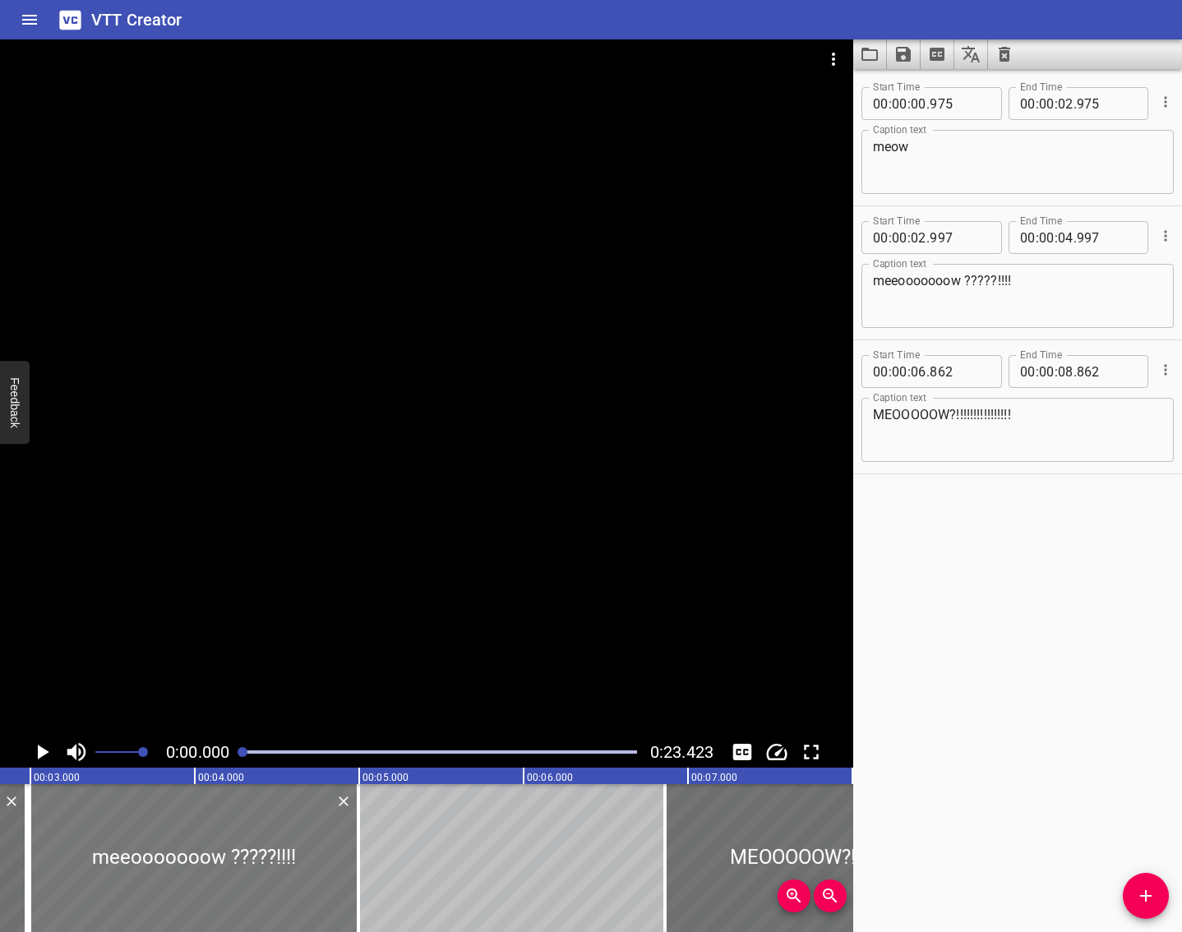
scroll to position [0, 473]
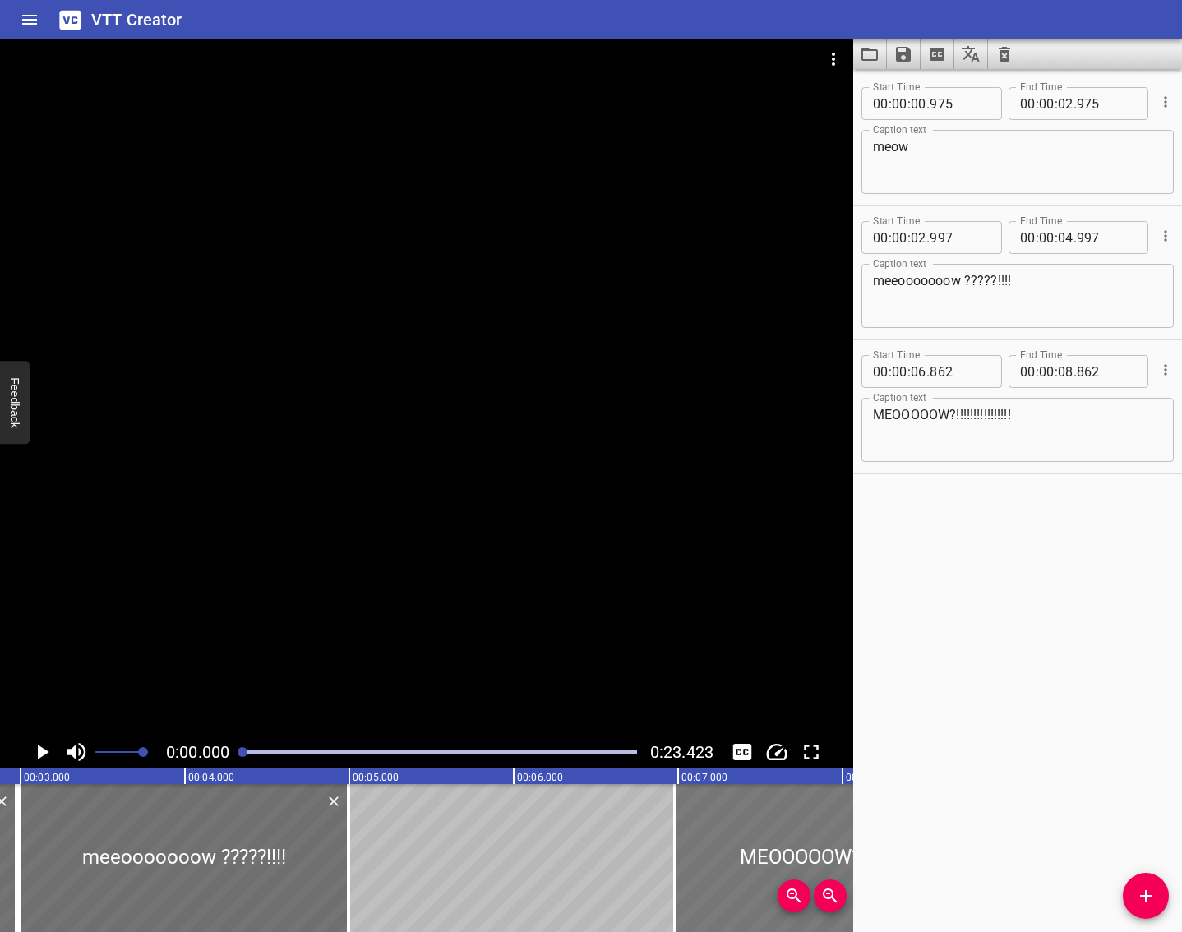
drag, startPoint x: 701, startPoint y: 854, endPoint x: 721, endPoint y: 851, distance: 20.0
click at [721, 851] on div at bounding box center [839, 858] width 329 height 148
type input "982"
click at [901, 57] on icon "Save captions to file" at bounding box center [903, 54] width 15 height 15
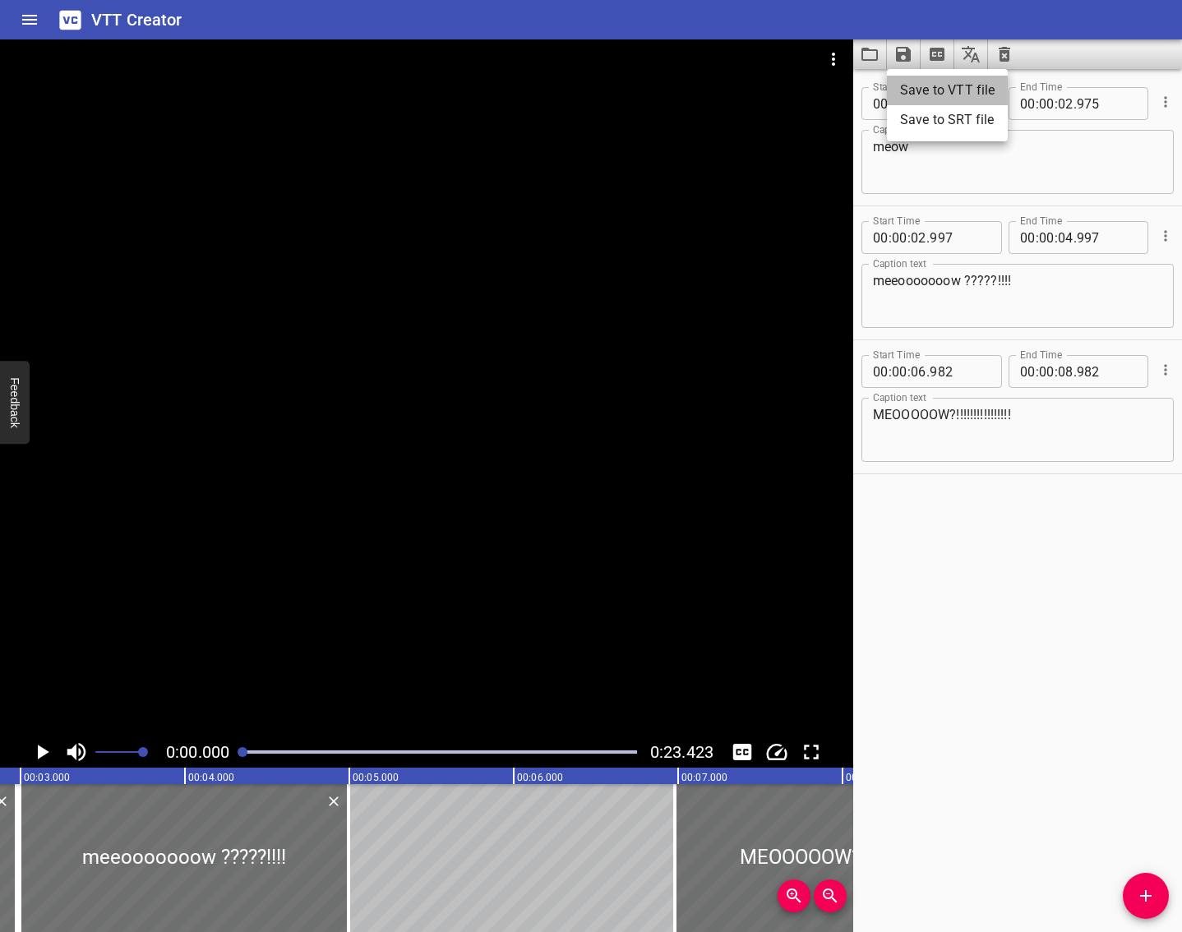
click at [922, 86] on li "Save to VTT file" at bounding box center [947, 91] width 121 height 30
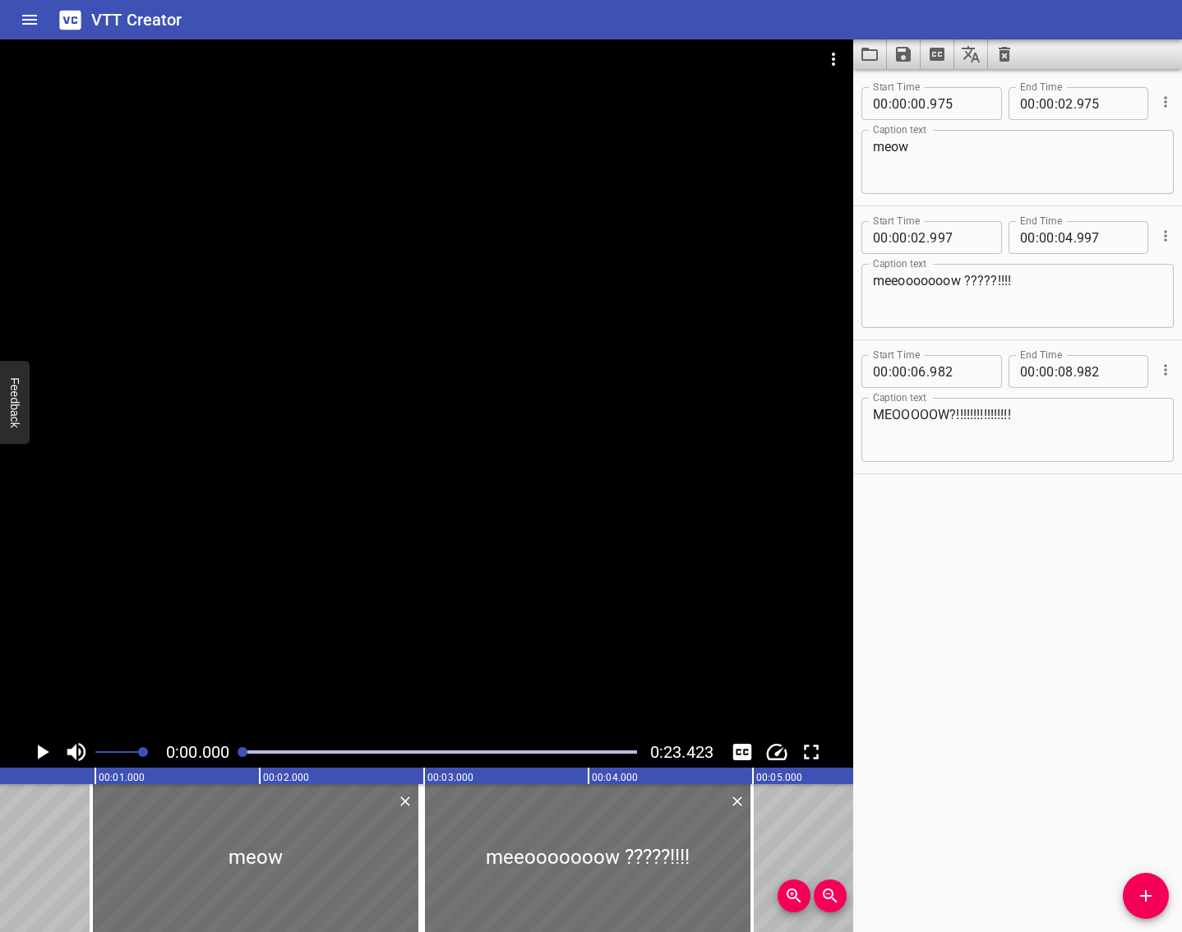
scroll to position [0, 0]
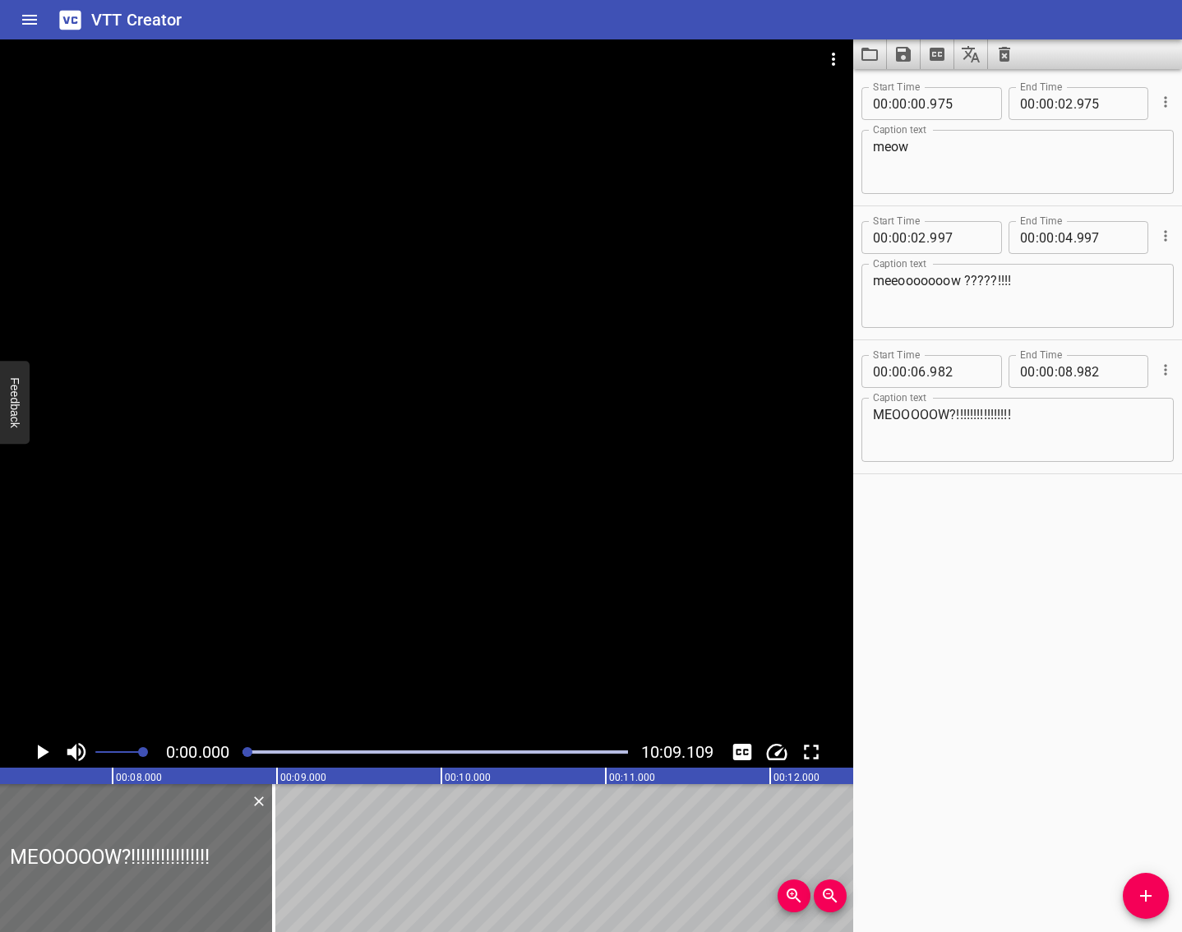
scroll to position [0, 984]
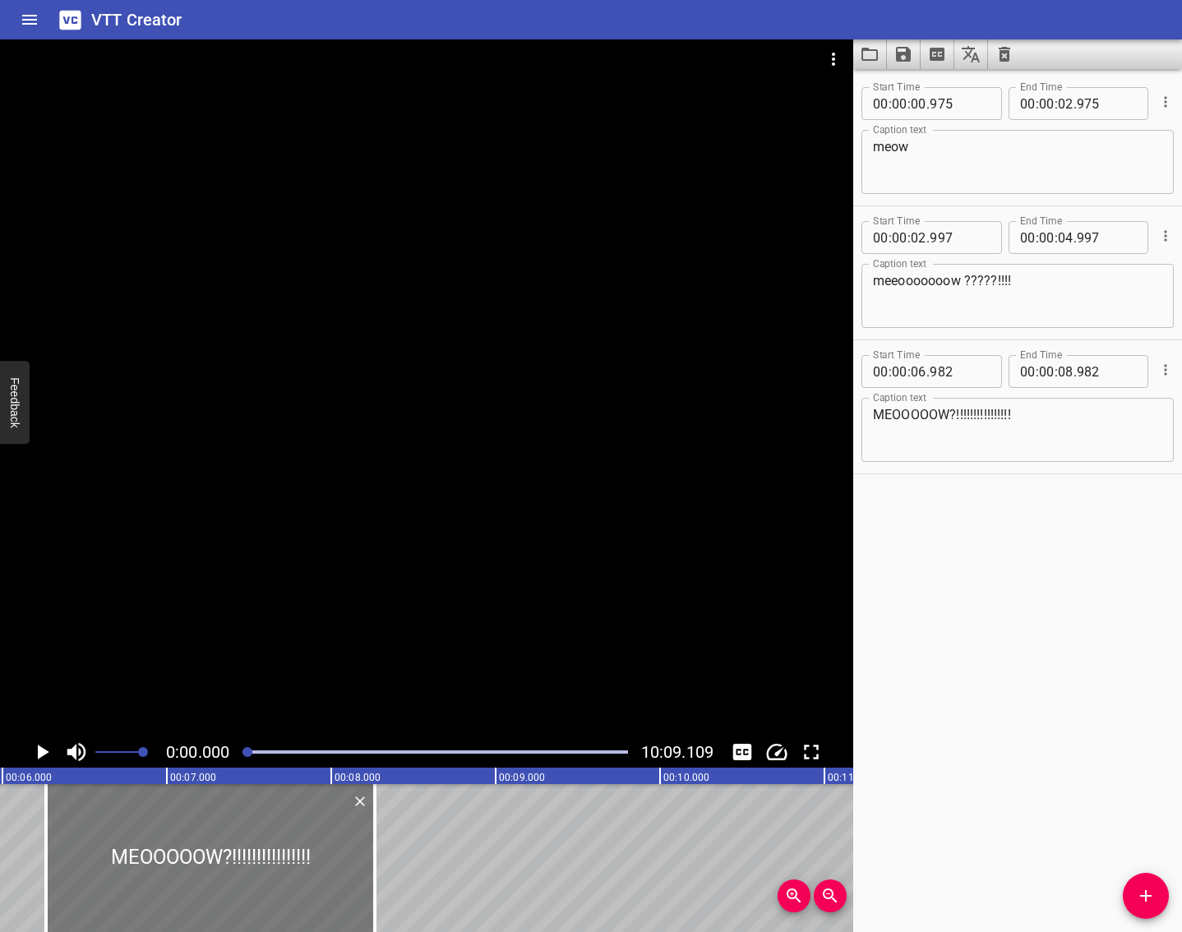
drag, startPoint x: 371, startPoint y: 848, endPoint x: 253, endPoint y: 857, distance: 117.9
click at [253, 857] on div at bounding box center [210, 858] width 329 height 148
type input "267"
click at [1156, 887] on span "Add Cue" at bounding box center [1146, 896] width 46 height 20
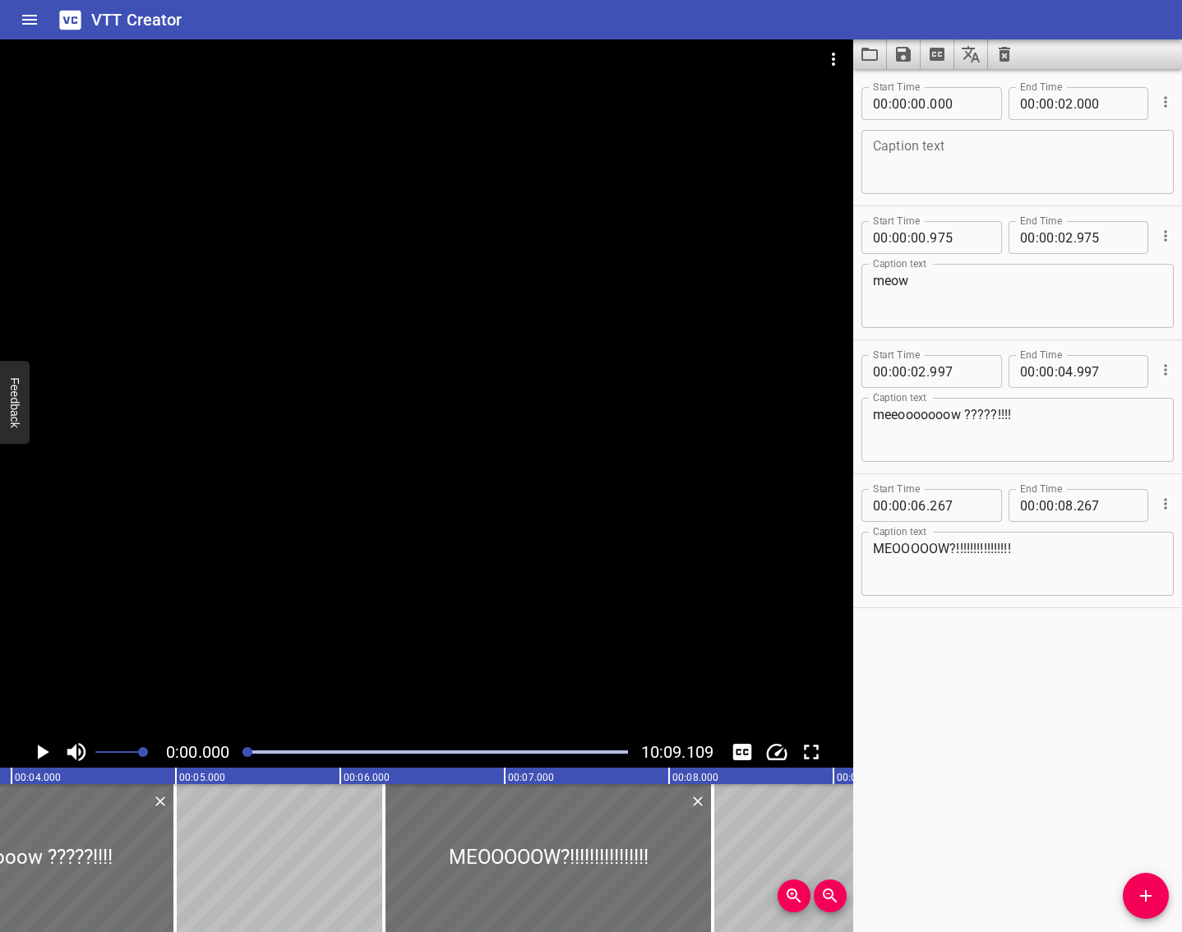
scroll to position [0, 832]
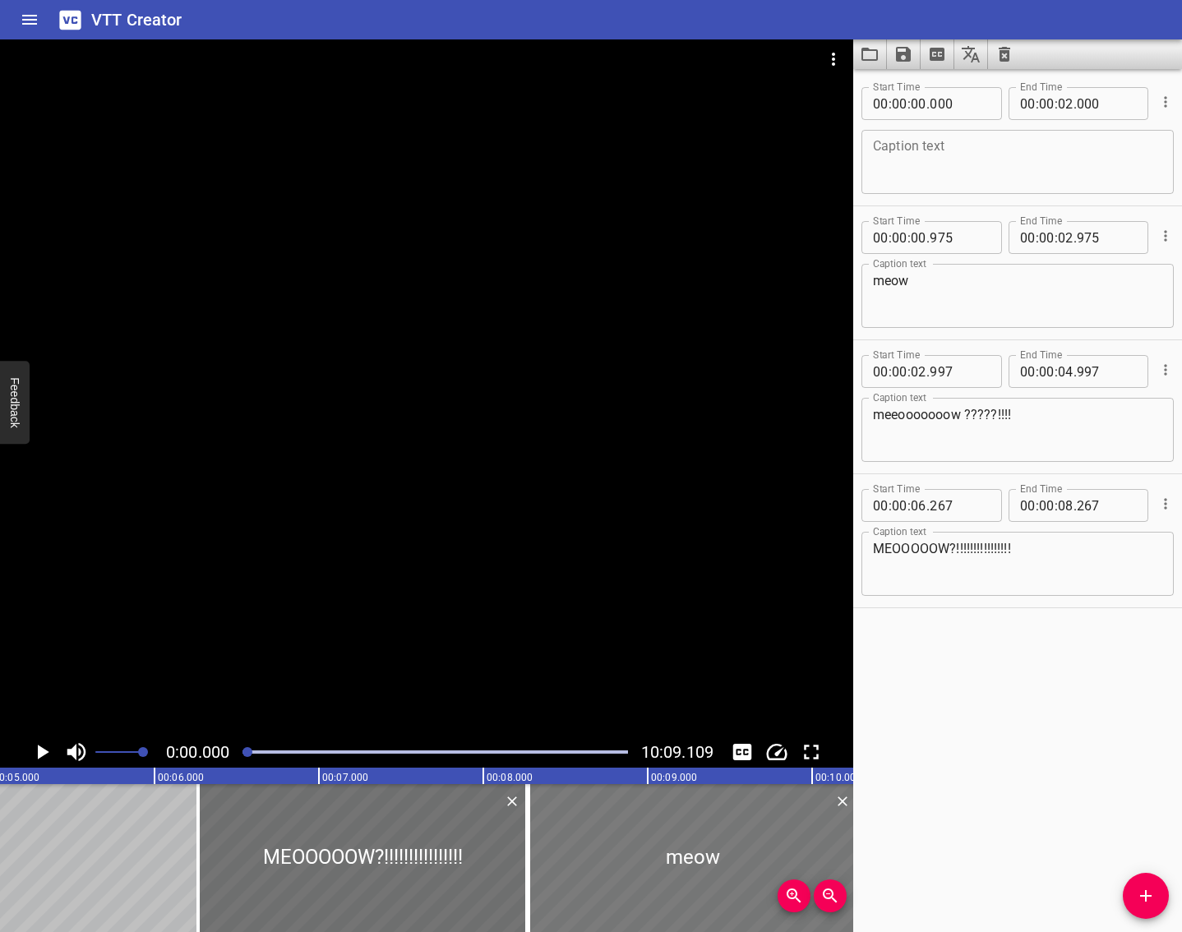
drag, startPoint x: 243, startPoint y: 872, endPoint x: 610, endPoint y: 875, distance: 367.5
type input "08"
type input "270"
type input "10"
type input "270"
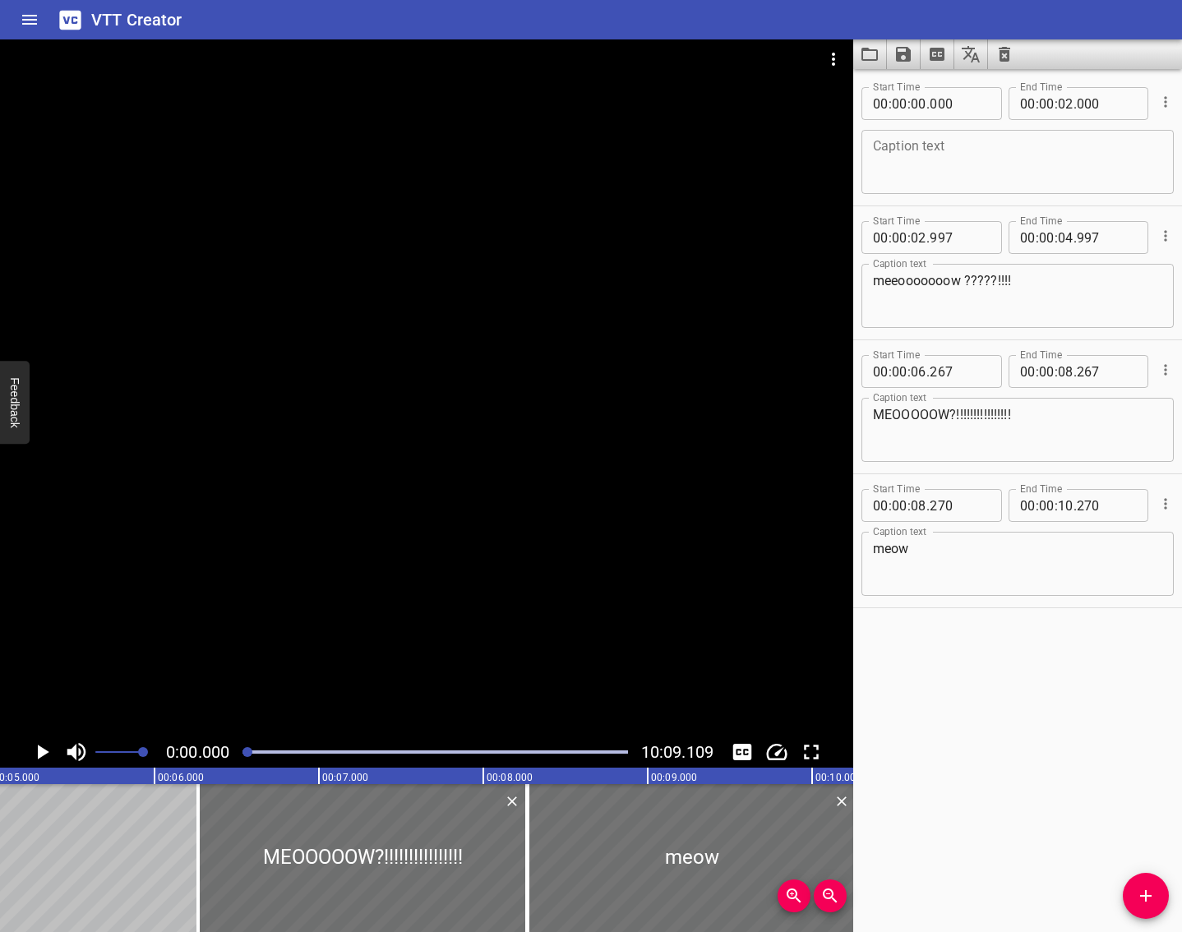
scroll to position [0, 0]
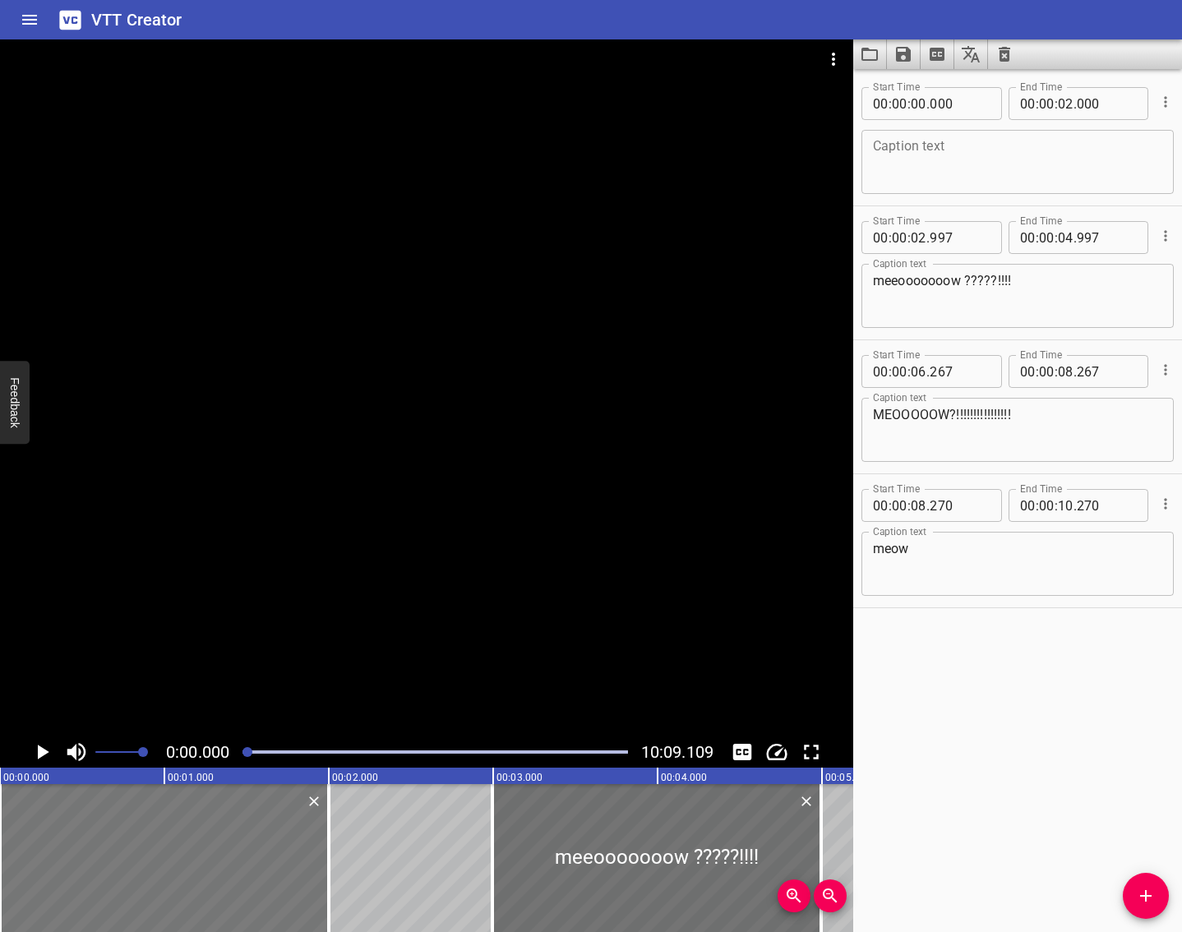
click at [164, 873] on div at bounding box center [164, 858] width 329 height 148
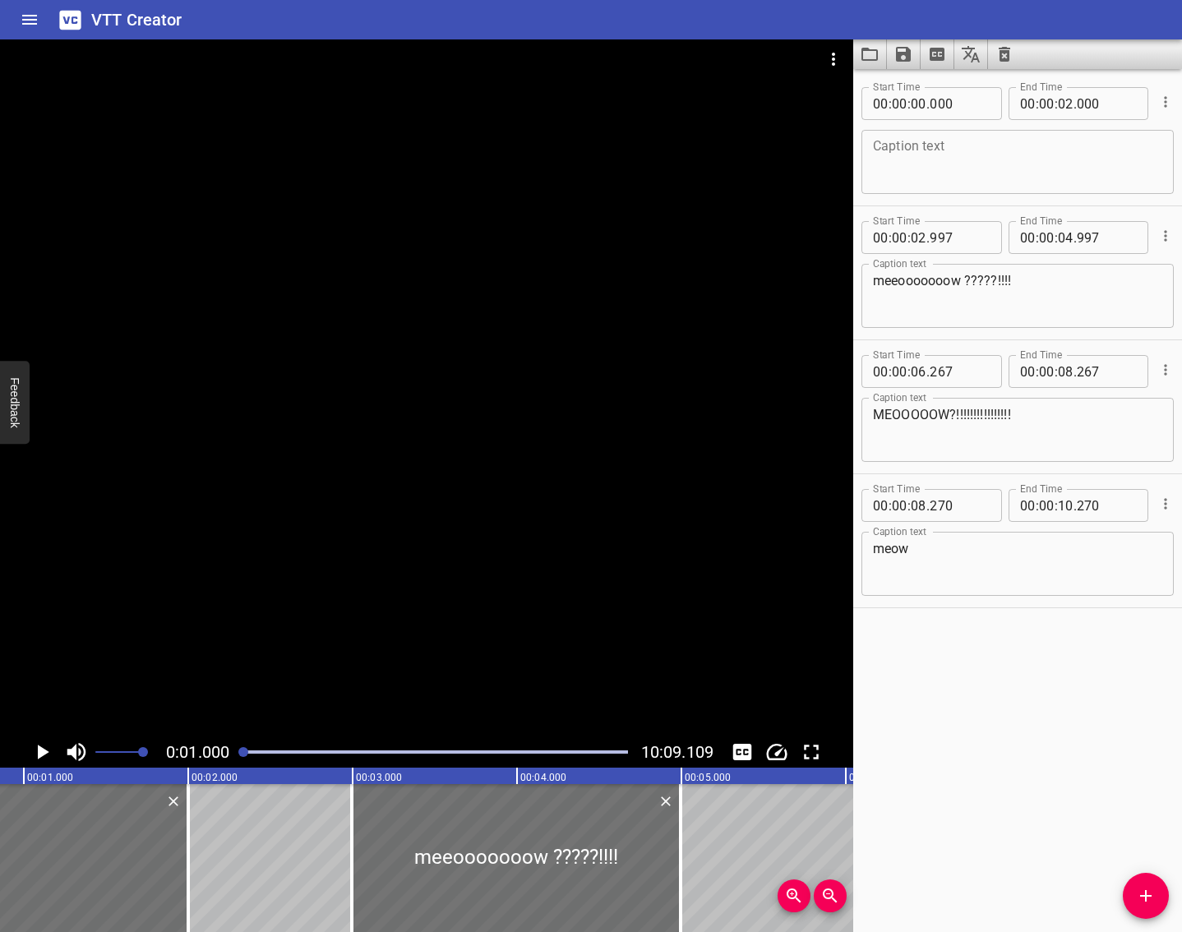
scroll to position [0, 164]
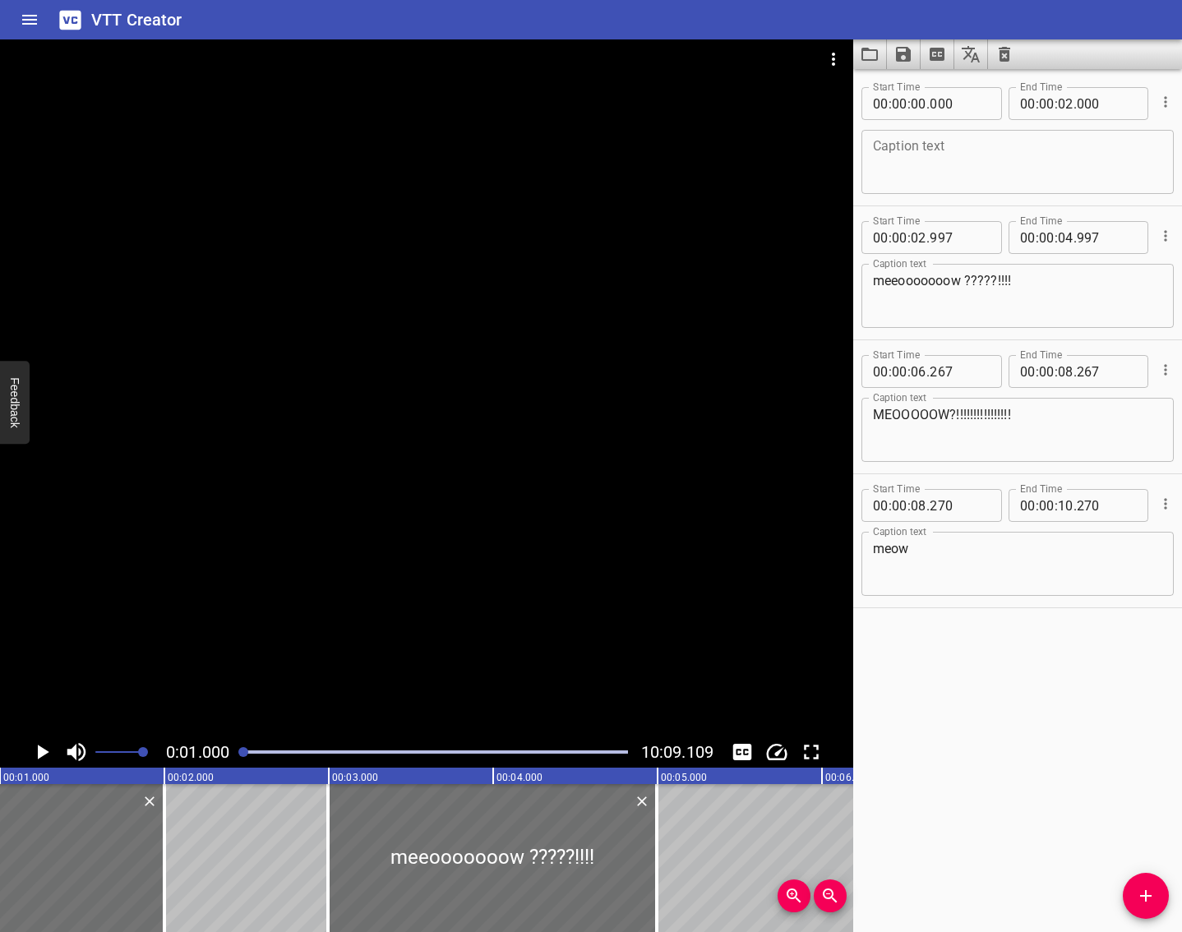
click at [954, 173] on textarea at bounding box center [1017, 162] width 289 height 47
type textarea "alors tu comprends ?"
click at [448, 862] on div at bounding box center [492, 858] width 329 height 148
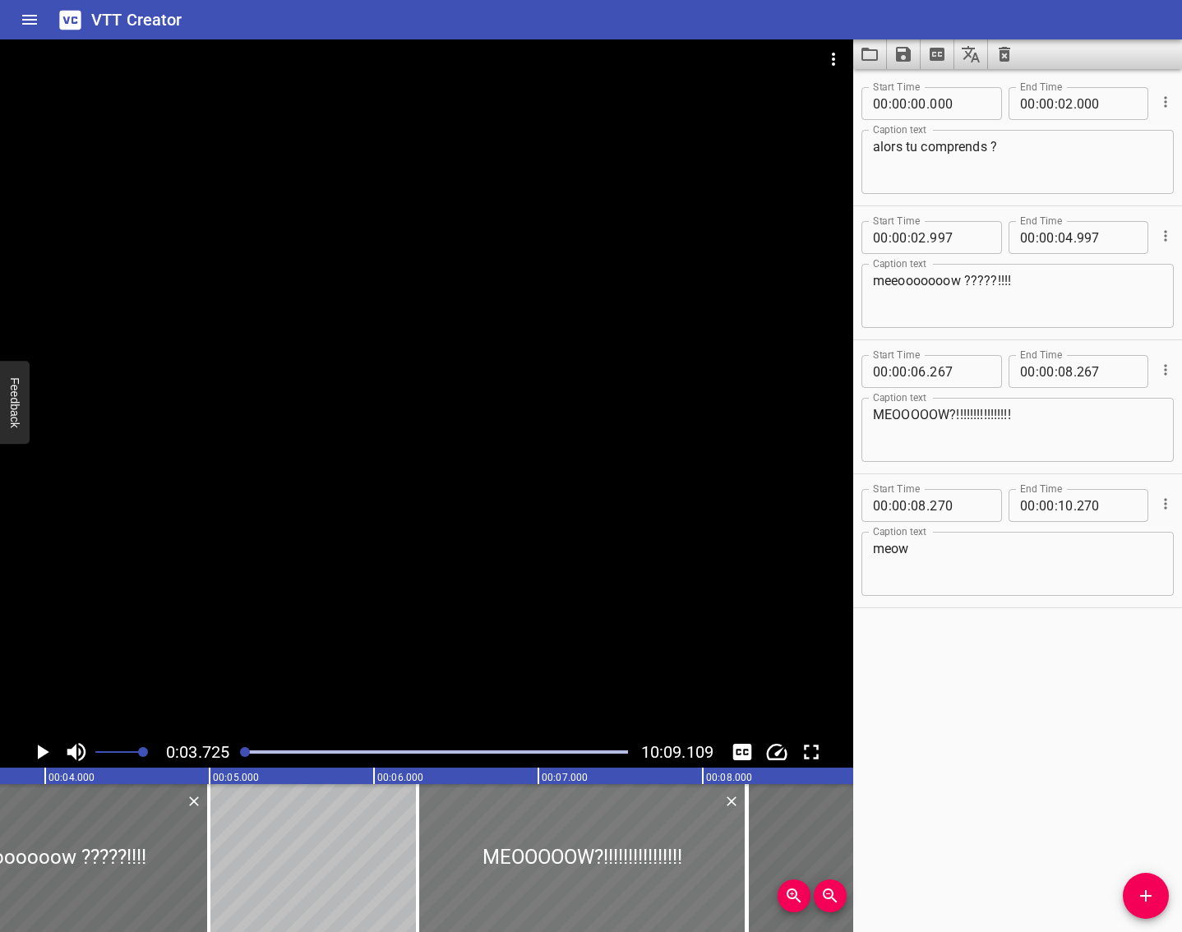
click at [557, 857] on div at bounding box center [582, 858] width 329 height 148
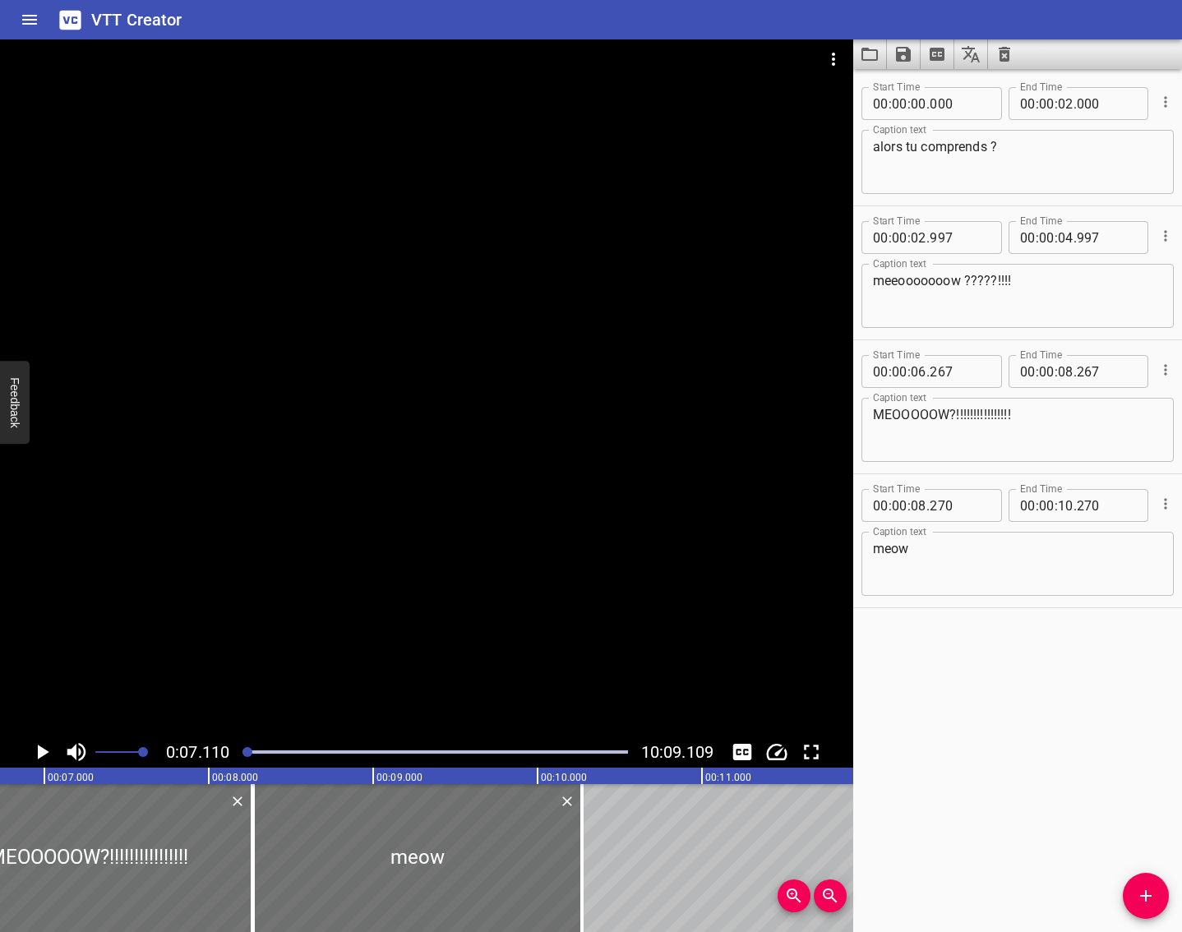
scroll to position [0, 1169]
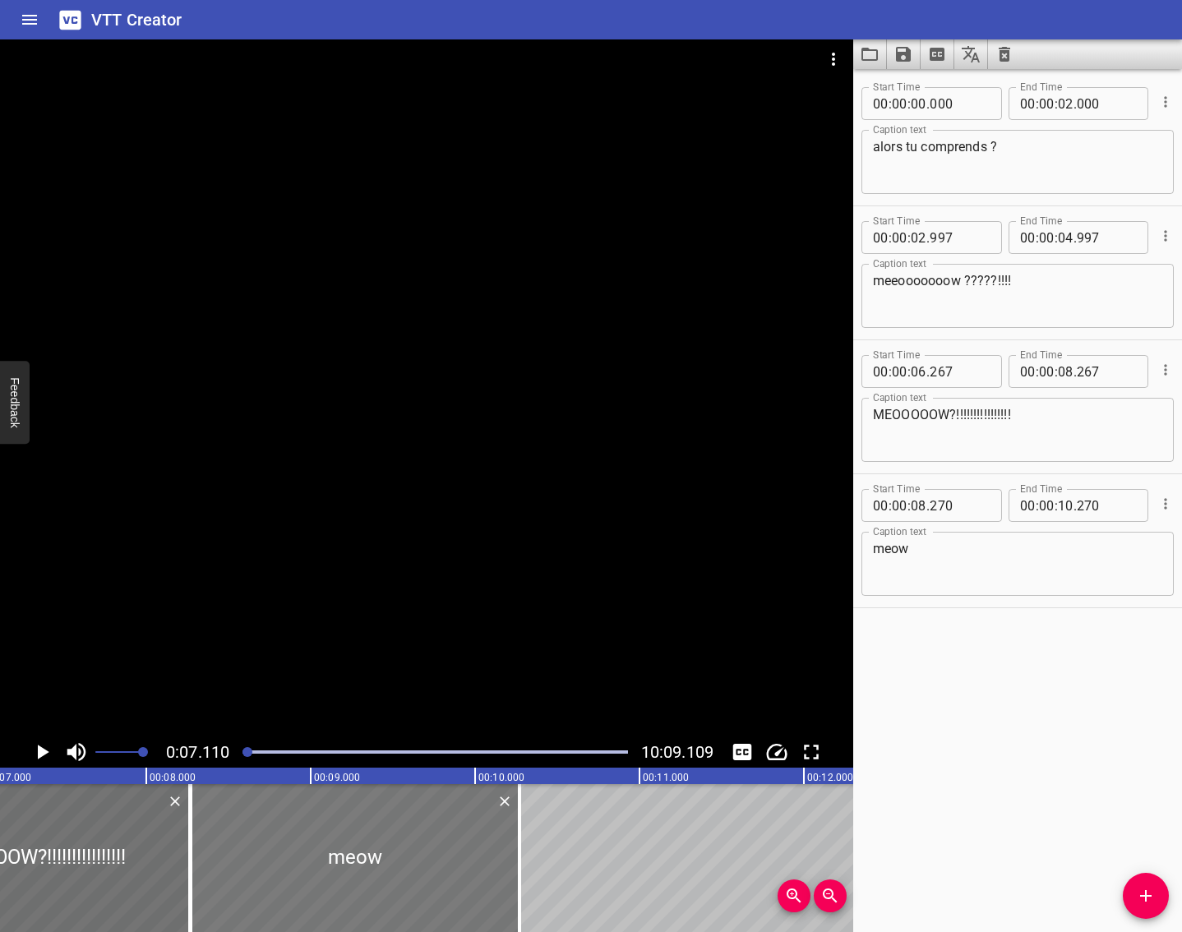
click at [366, 856] on div at bounding box center [355, 858] width 329 height 148
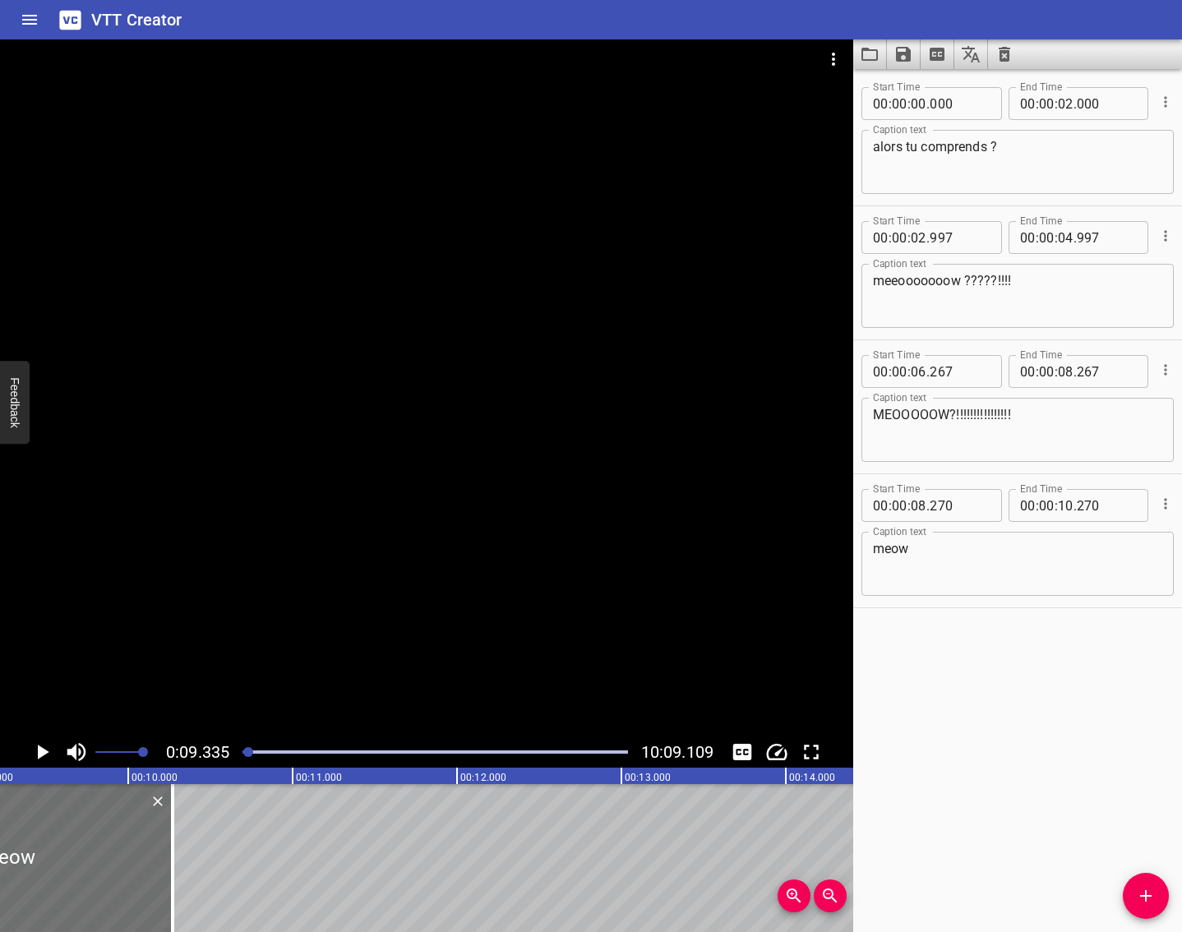
scroll to position [0, 1535]
click at [903, 57] on icon "Save captions to file" at bounding box center [904, 54] width 20 height 20
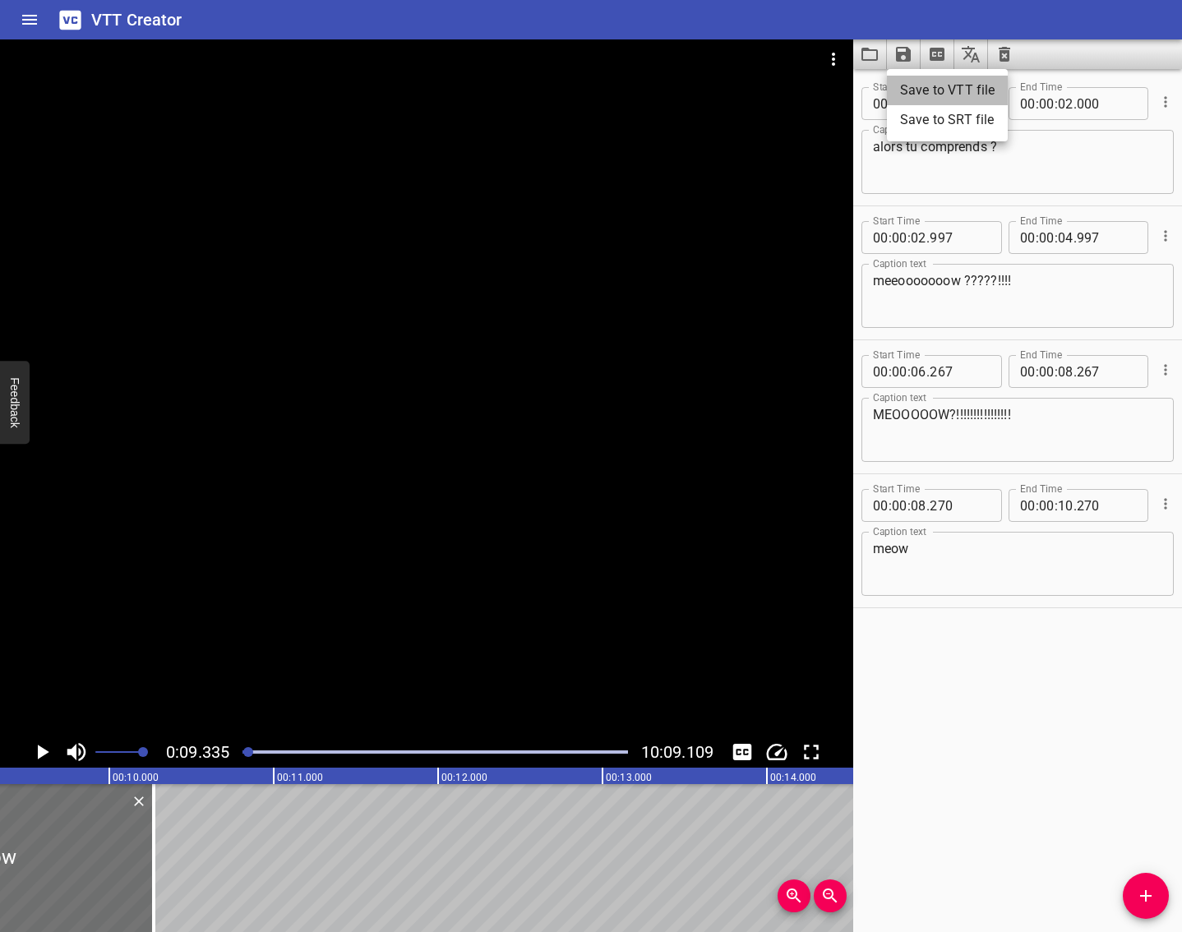
click at [923, 95] on li "Save to VTT file" at bounding box center [947, 91] width 121 height 30
click at [908, 57] on icon "Save captions to file" at bounding box center [903, 54] width 15 height 15
click at [917, 117] on li "Save to SRT file" at bounding box center [947, 120] width 121 height 30
click at [823, 892] on icon "Zoom Out" at bounding box center [830, 896] width 20 height 20
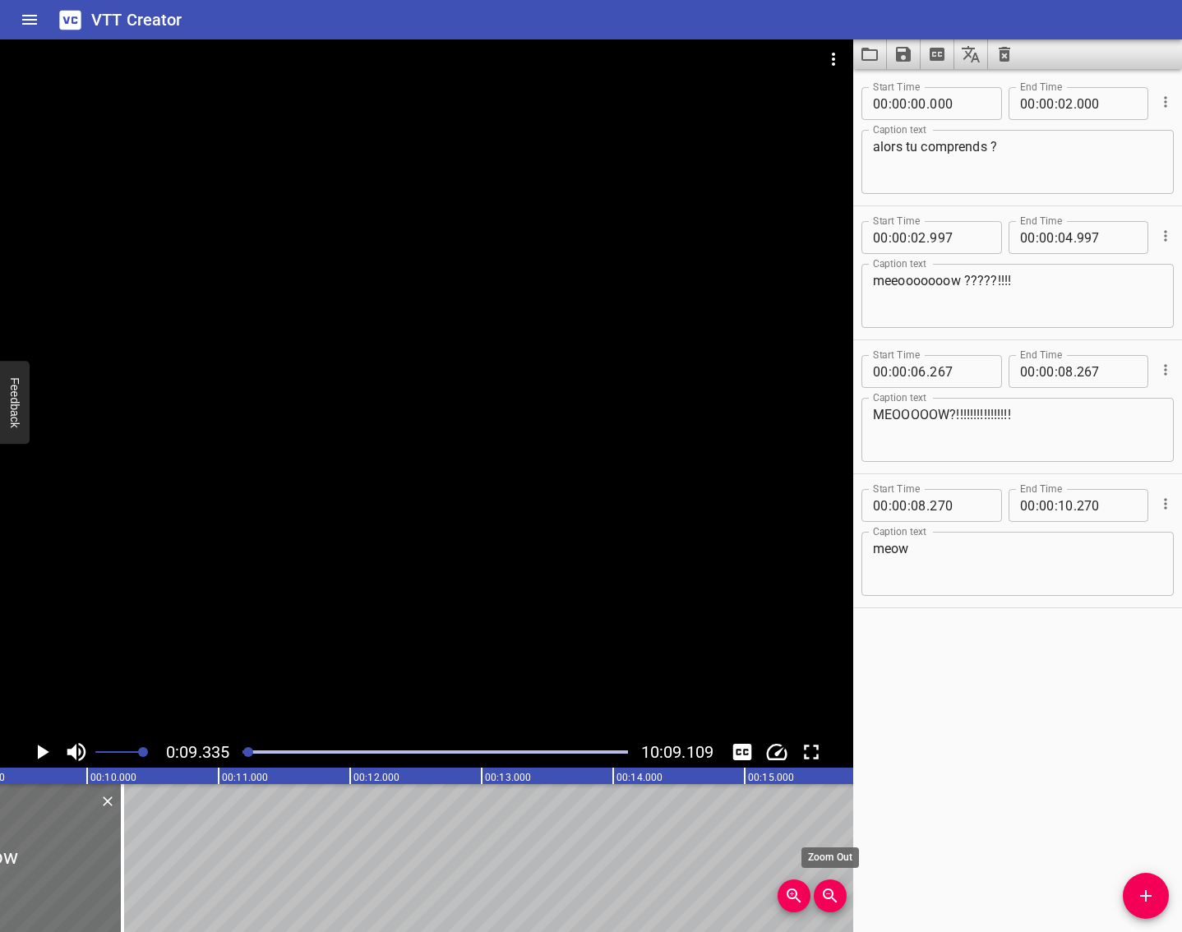
click at [823, 892] on icon "Zoom Out" at bounding box center [830, 896] width 20 height 20
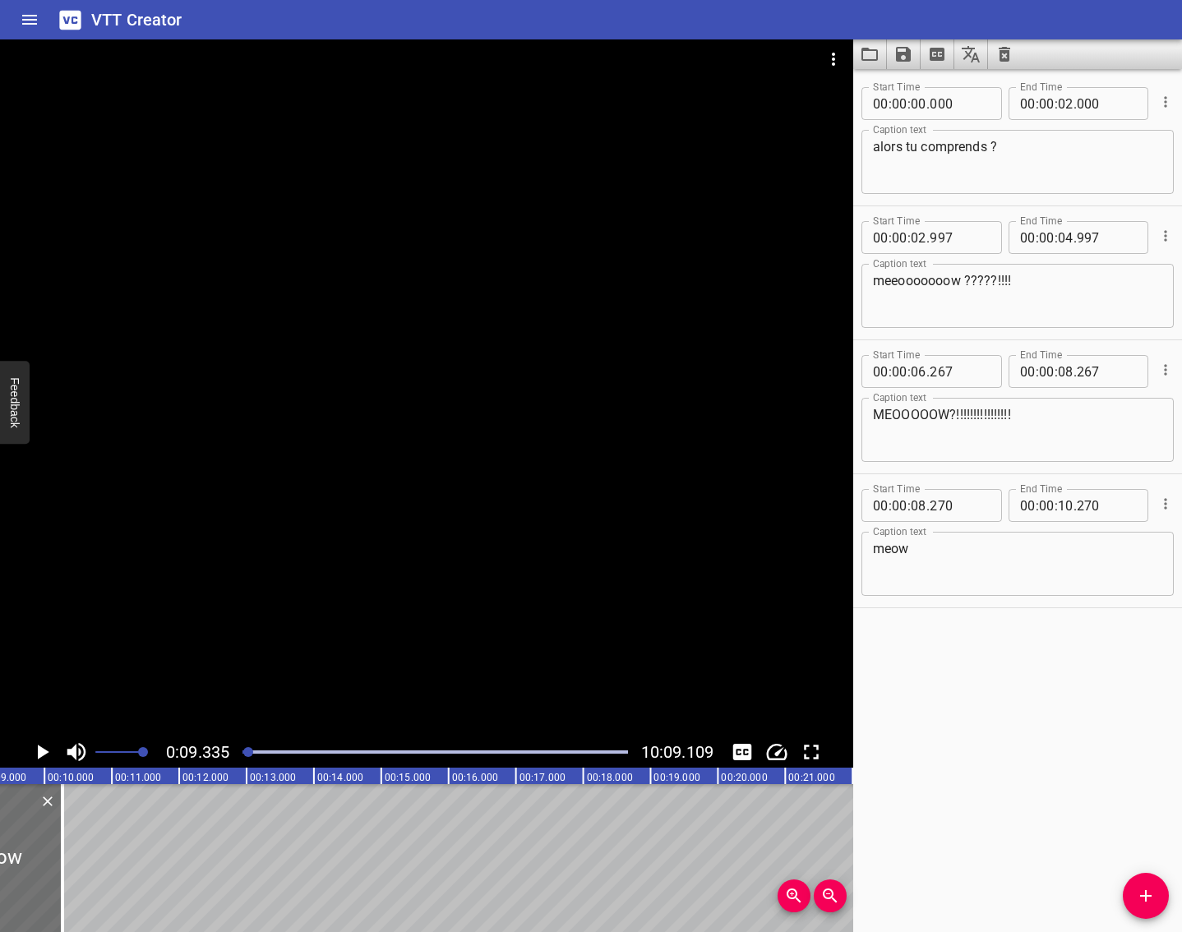
scroll to position [0, 0]
